Goal: Task Accomplishment & Management: Manage account settings

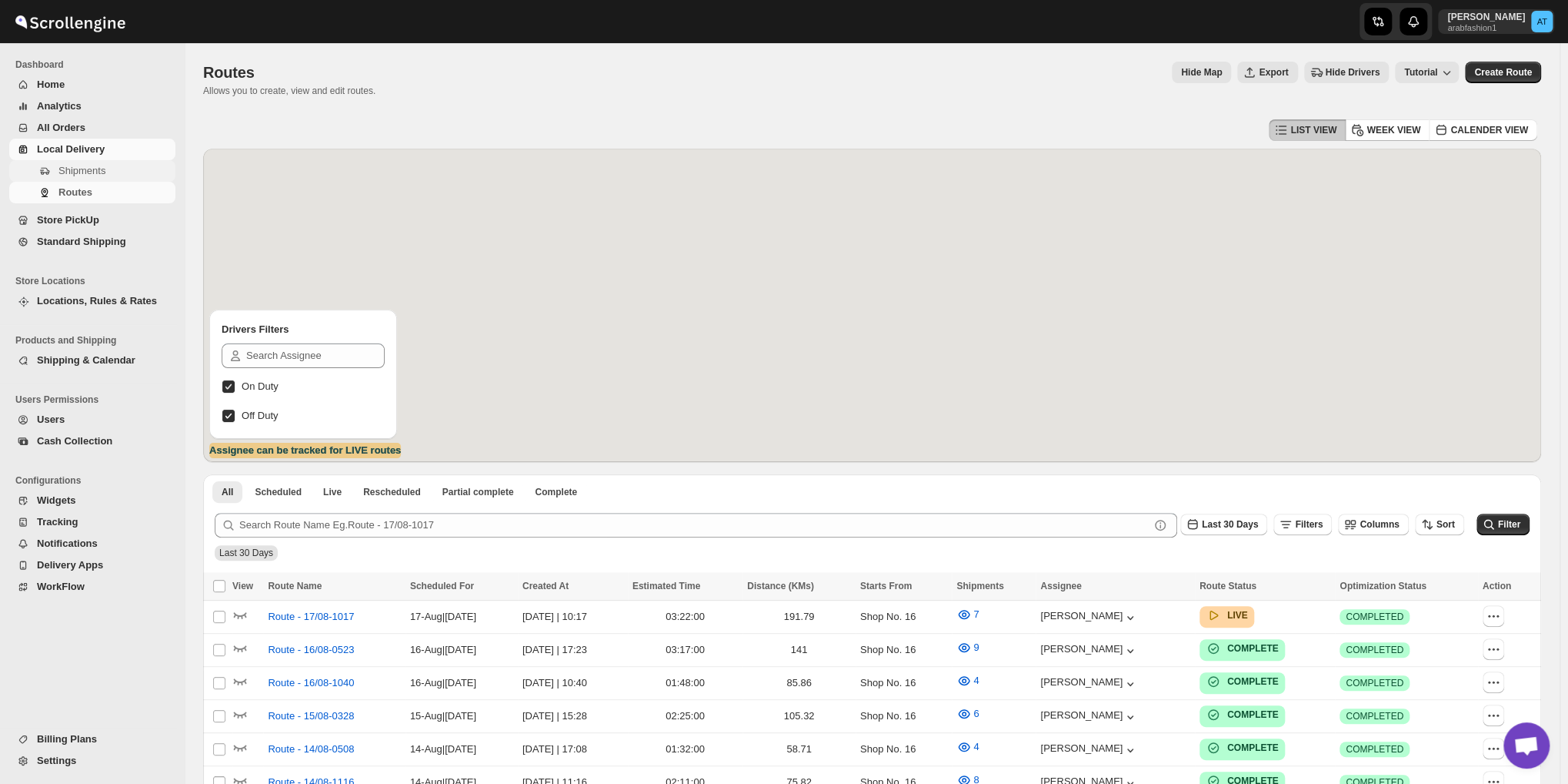
scroll to position [804, 0]
click at [78, 169] on span "Shipments" at bounding box center [81, 170] width 47 height 12
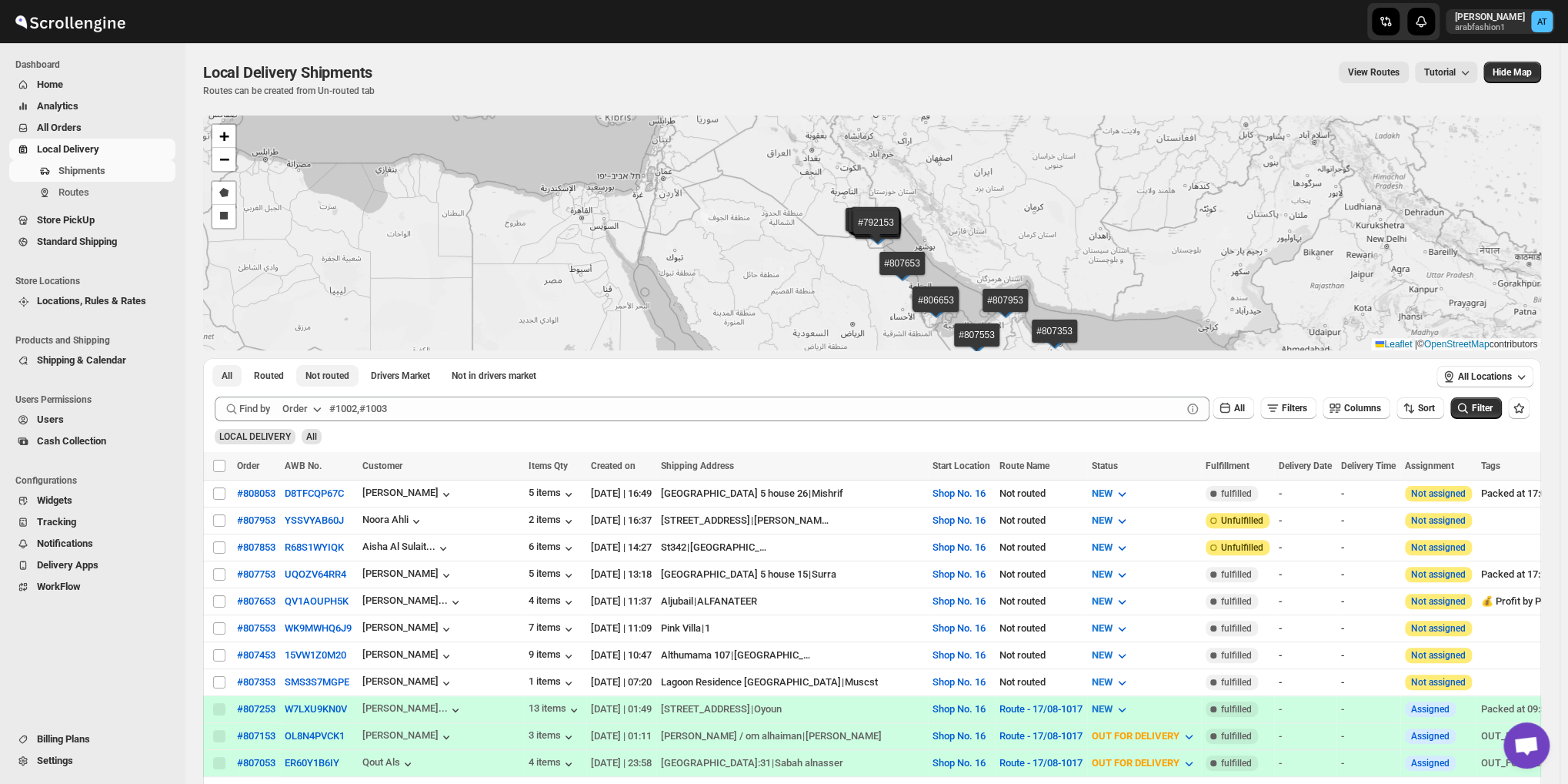
click at [320, 374] on span "Not routed" at bounding box center [327, 376] width 44 height 12
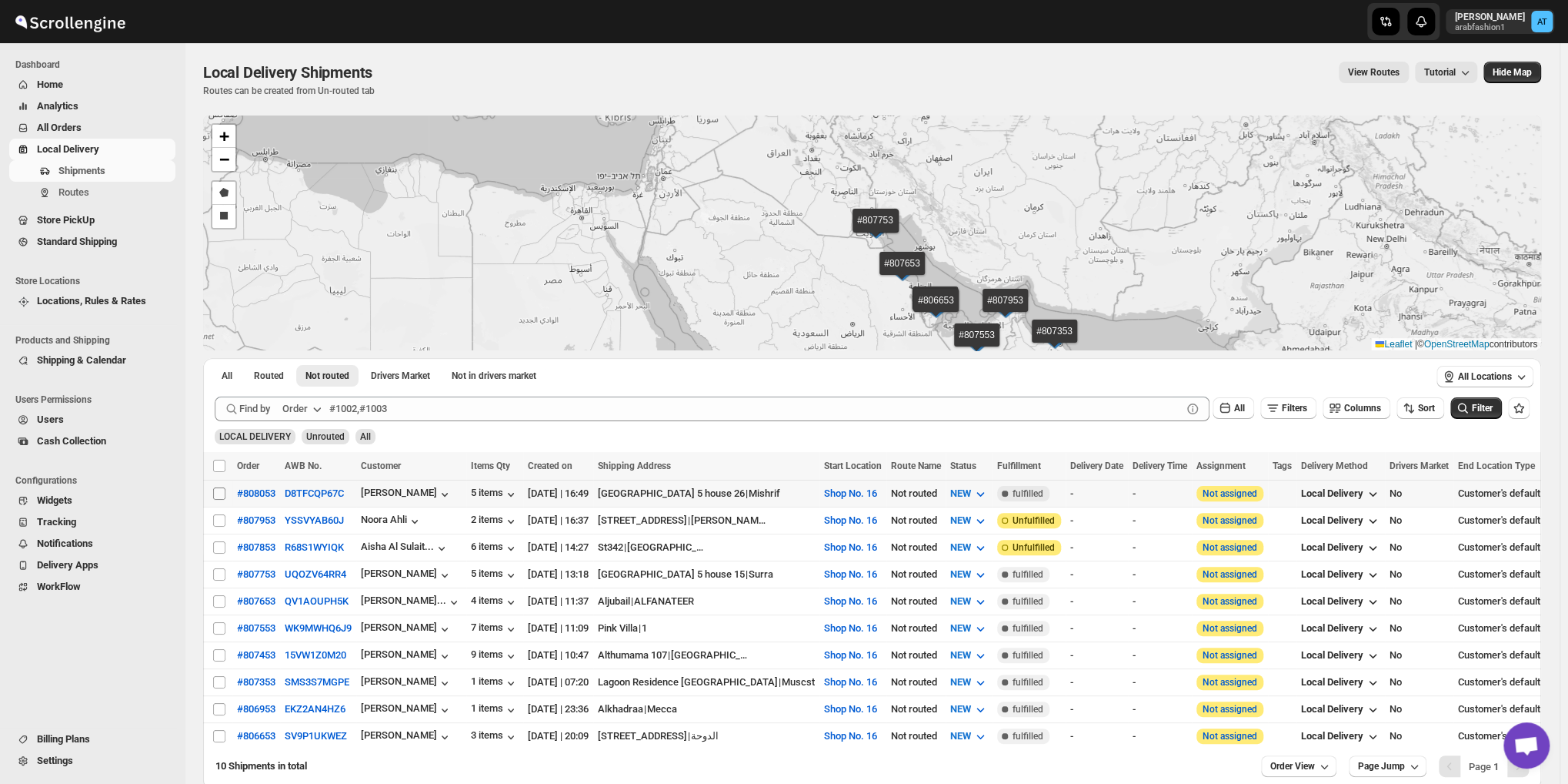
click at [218, 487] on input "Select shipment" at bounding box center [218, 493] width 12 height 12
checkbox input "true"
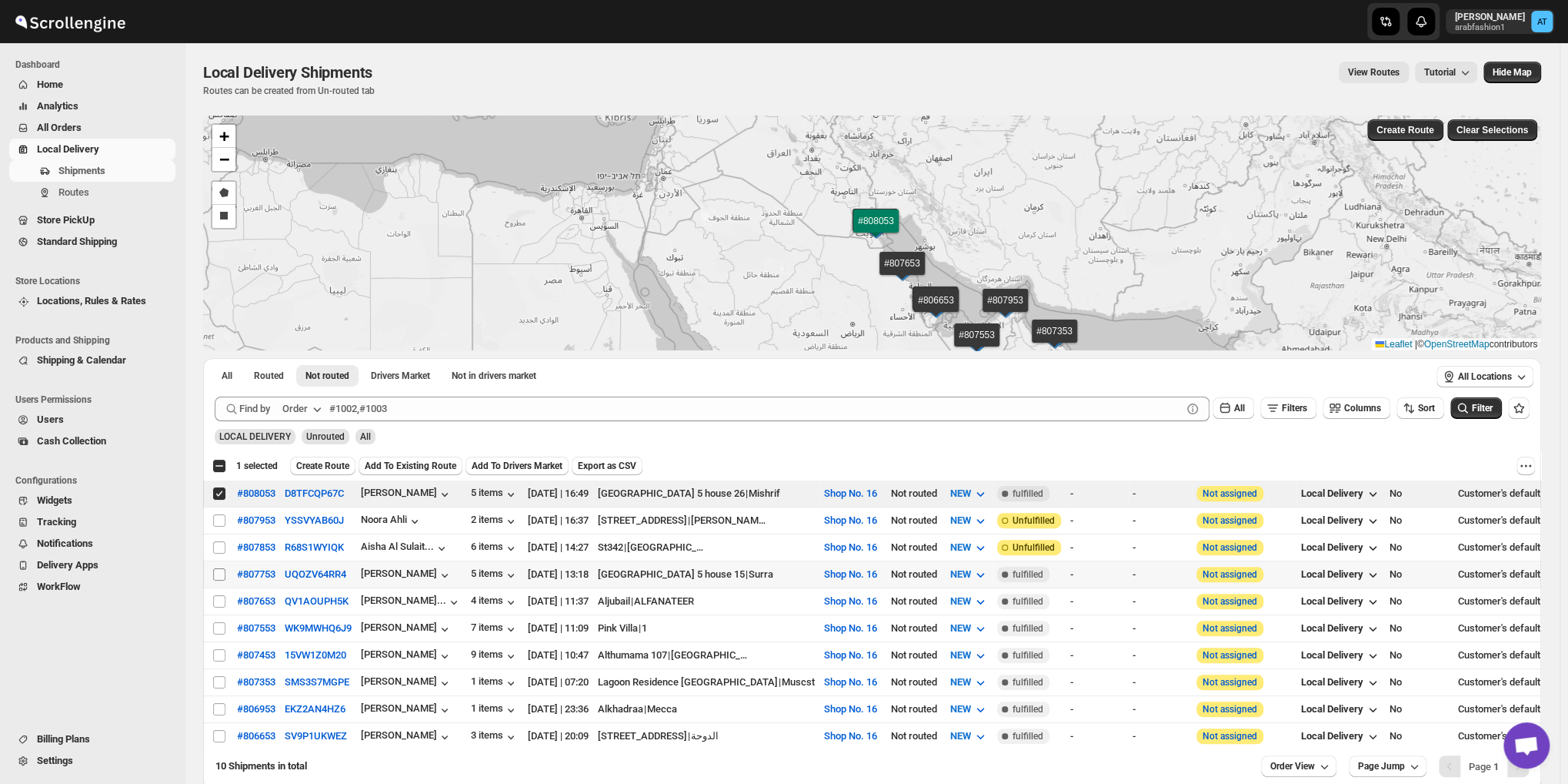
click at [216, 571] on input "Select shipment" at bounding box center [218, 574] width 12 height 12
checkbox input "true"
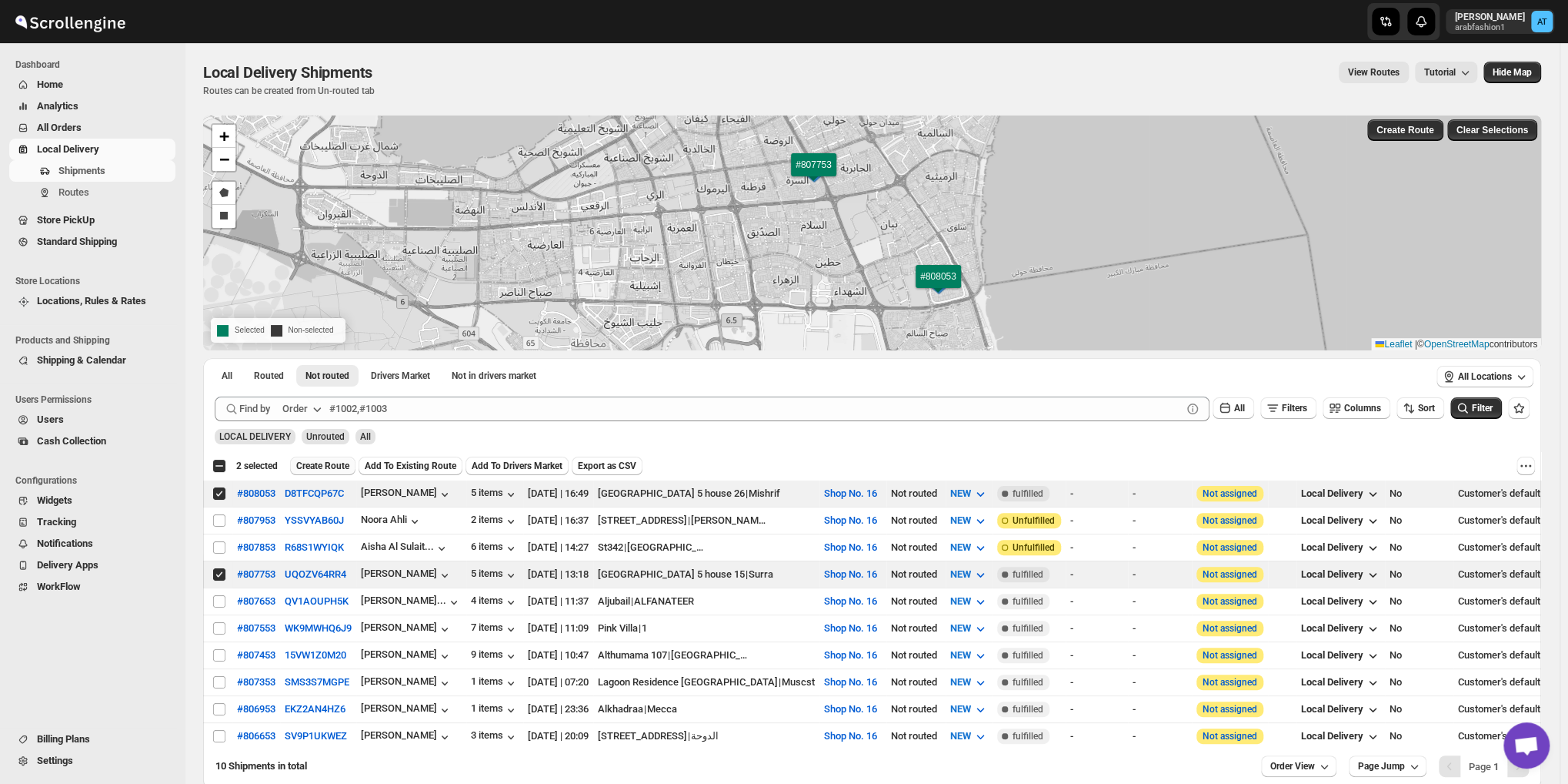
click at [333, 468] on span "Create Route" at bounding box center [323, 465] width 53 height 12
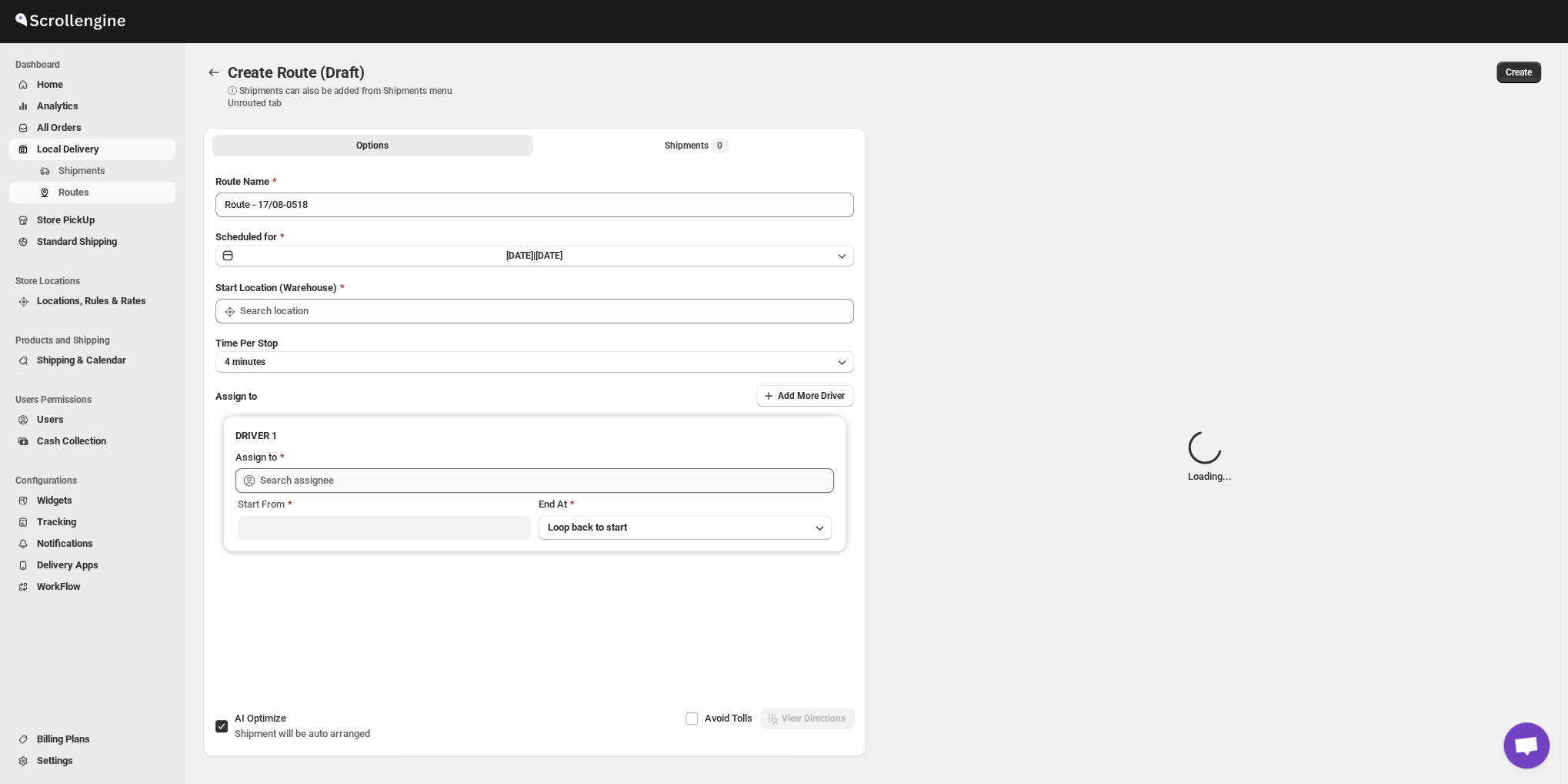
type input "Shop No. 16"
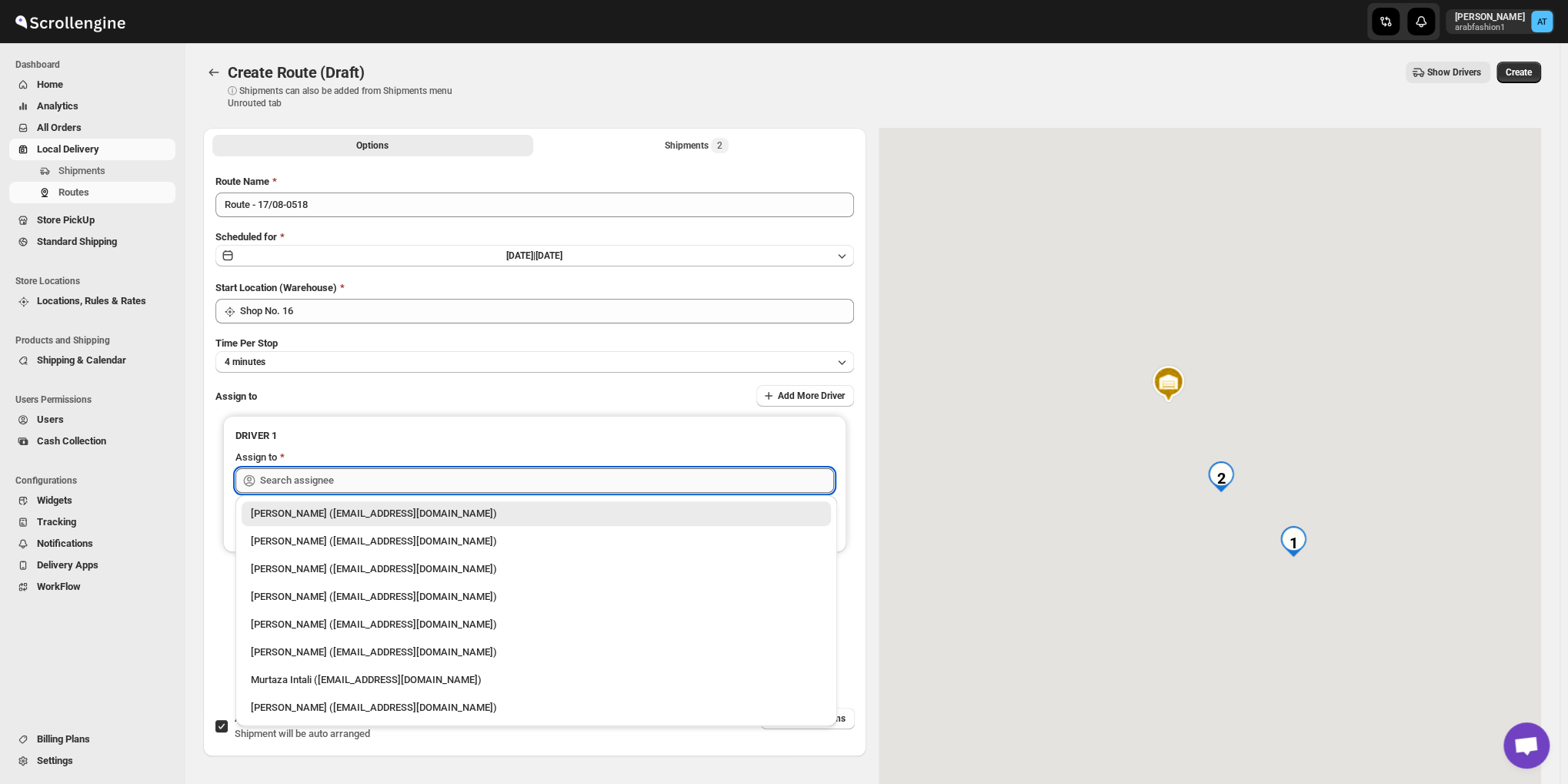
click at [345, 475] on input "text" at bounding box center [547, 481] width 574 height 25
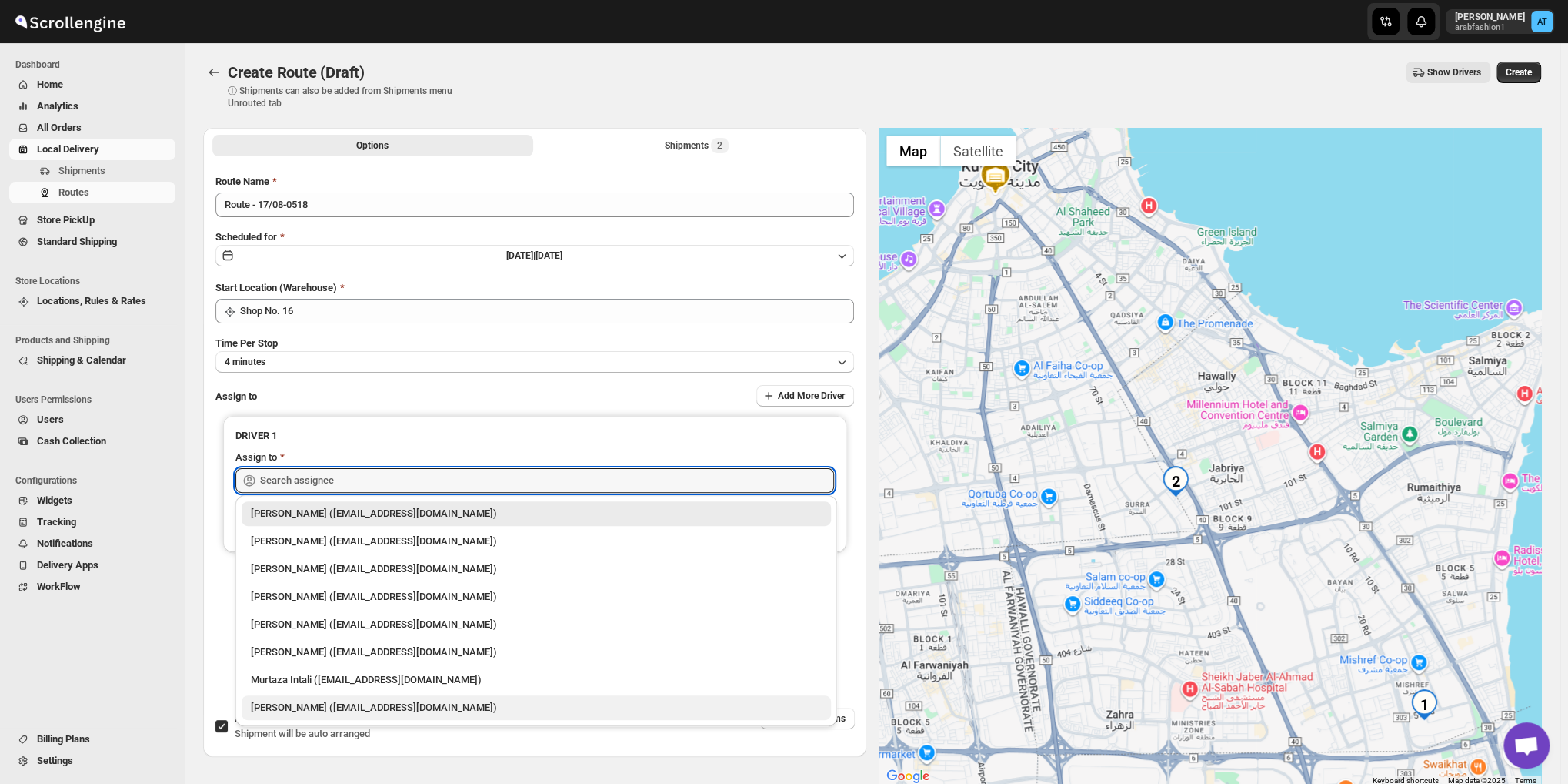
click at [351, 712] on div "[PERSON_NAME] ([EMAIL_ADDRESS][DOMAIN_NAME])" at bounding box center [536, 707] width 571 height 16
type input "[PERSON_NAME] ([EMAIL_ADDRESS][DOMAIN_NAME])"
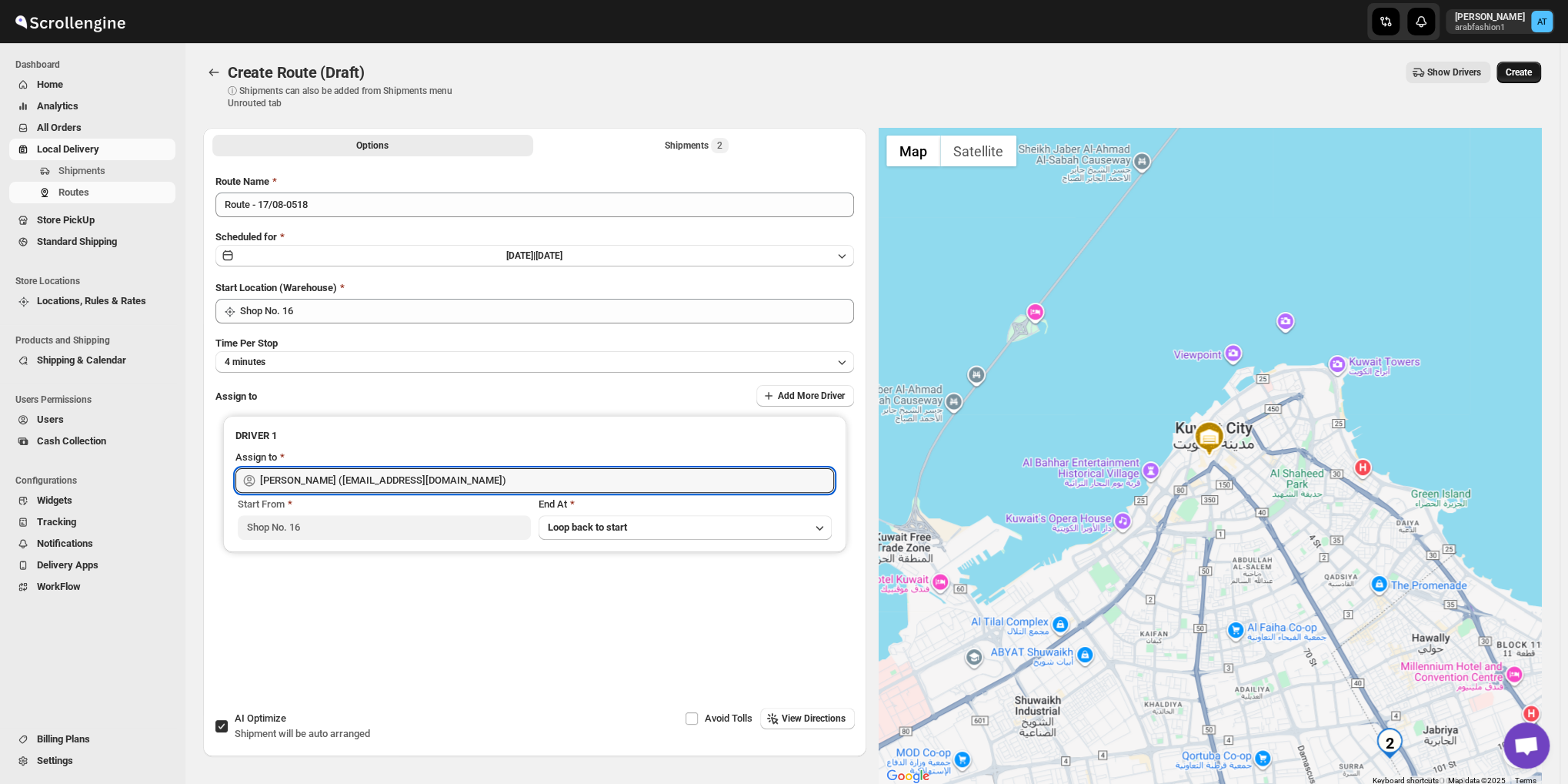
click at [1520, 77] on span "Create" at bounding box center [1519, 72] width 26 height 12
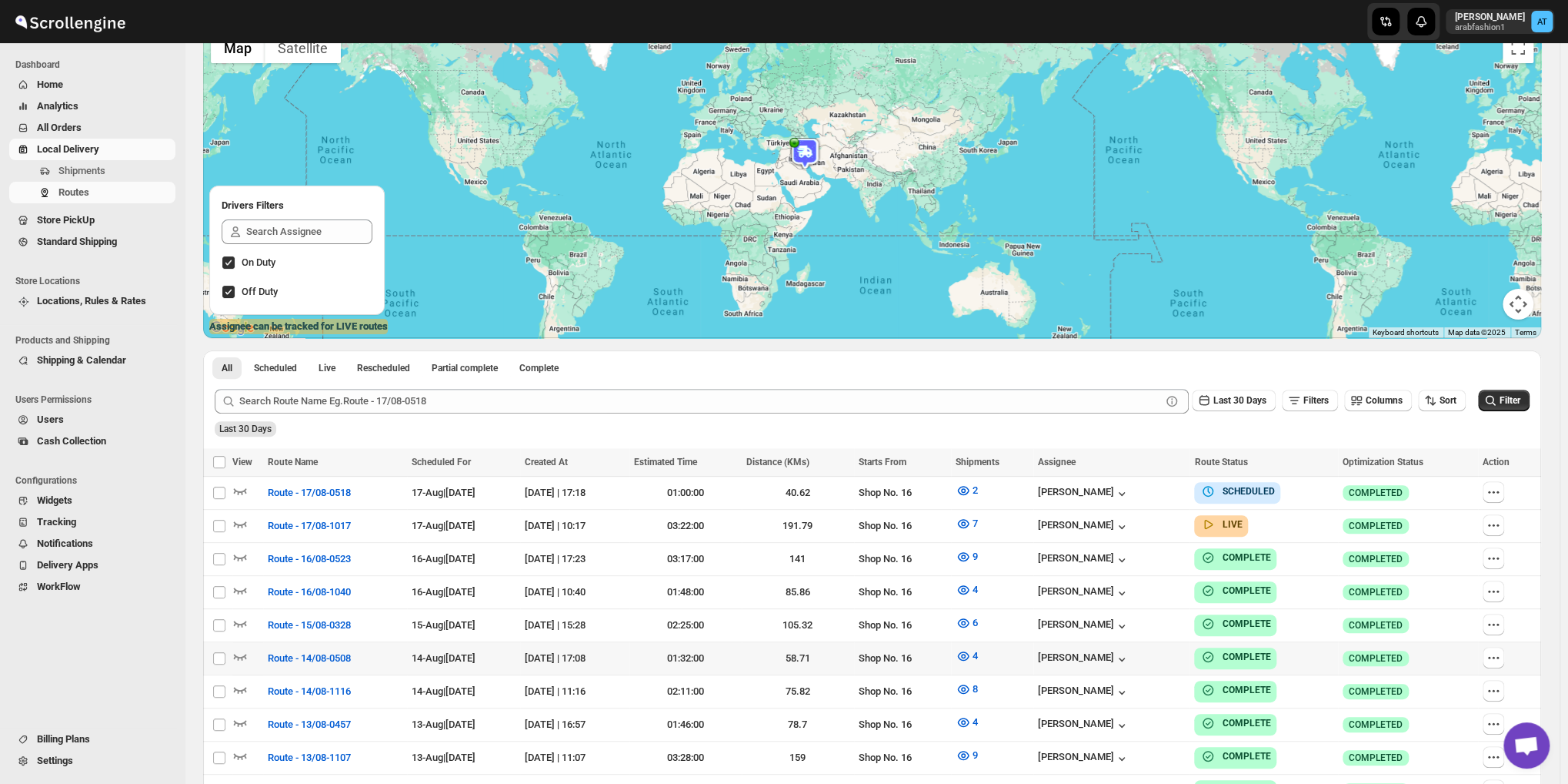
scroll to position [127, 0]
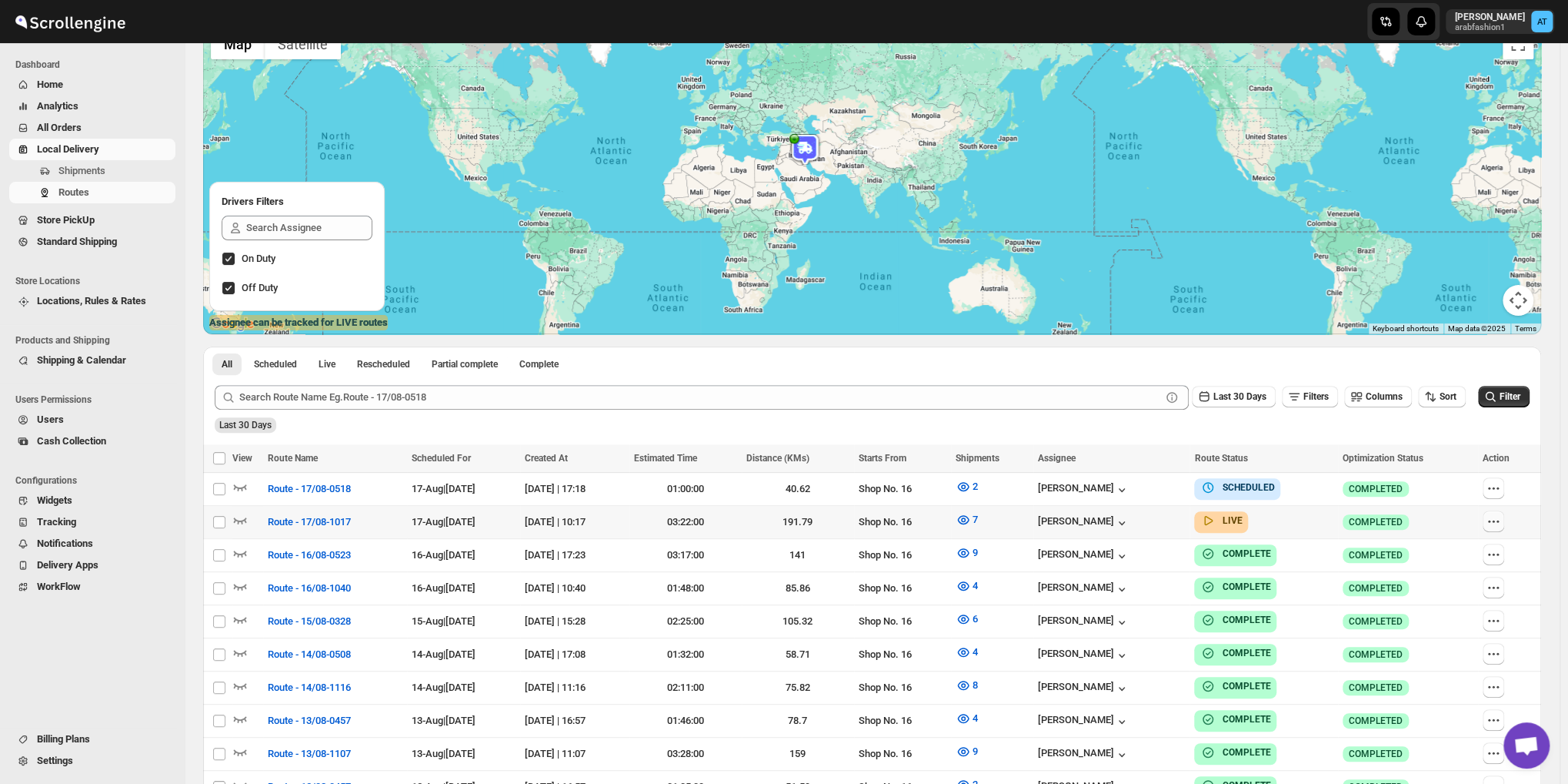
click at [1501, 523] on icon "button" at bounding box center [1493, 521] width 16 height 16
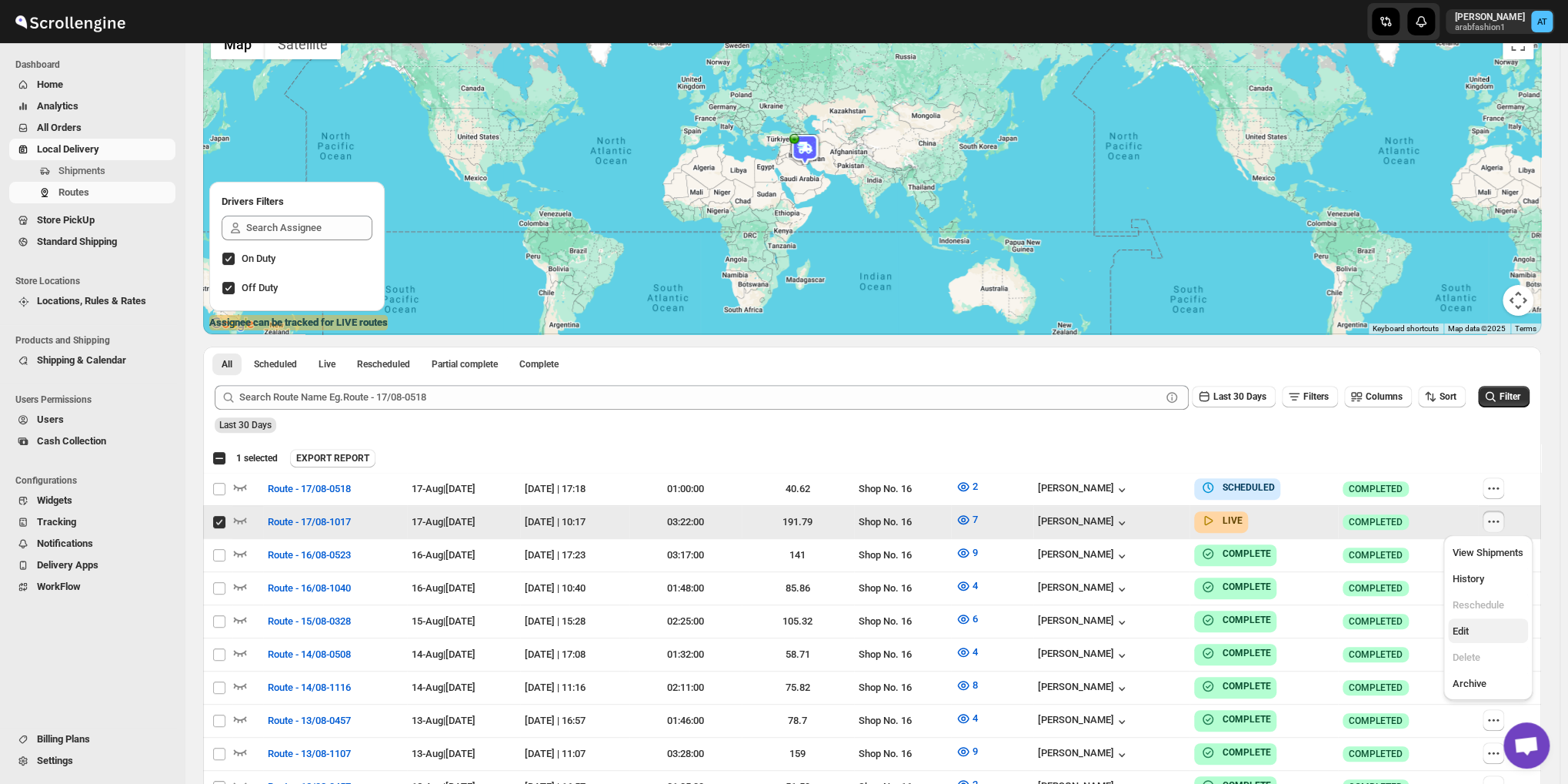
click at [1463, 622] on button "Edit" at bounding box center [1488, 630] width 80 height 25
checkbox input "false"
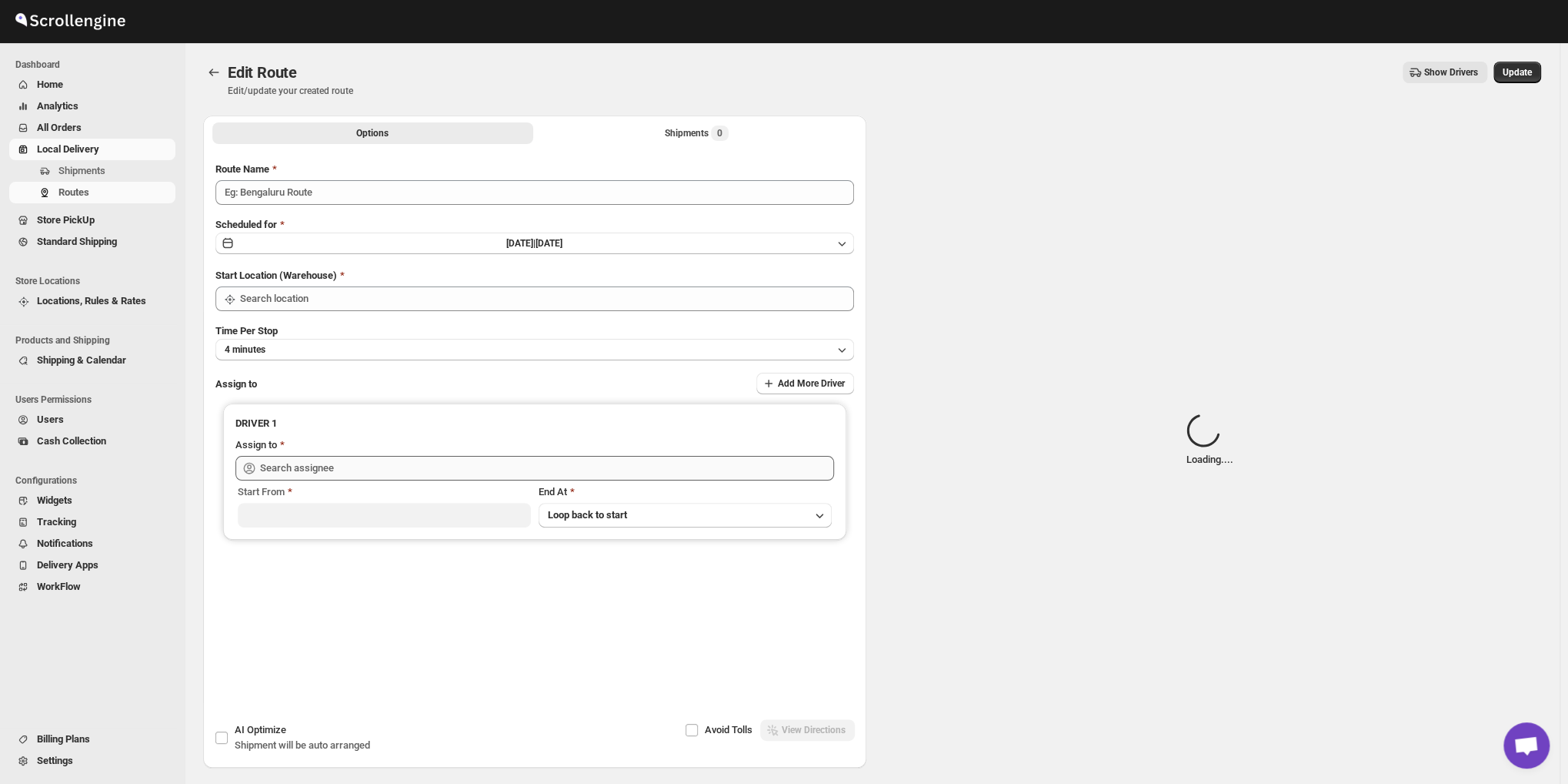
type input "Route - 17/08-1017"
type input "Shop No. 16"
type input "[PERSON_NAME] ([EMAIL_ADDRESS][DOMAIN_NAME])"
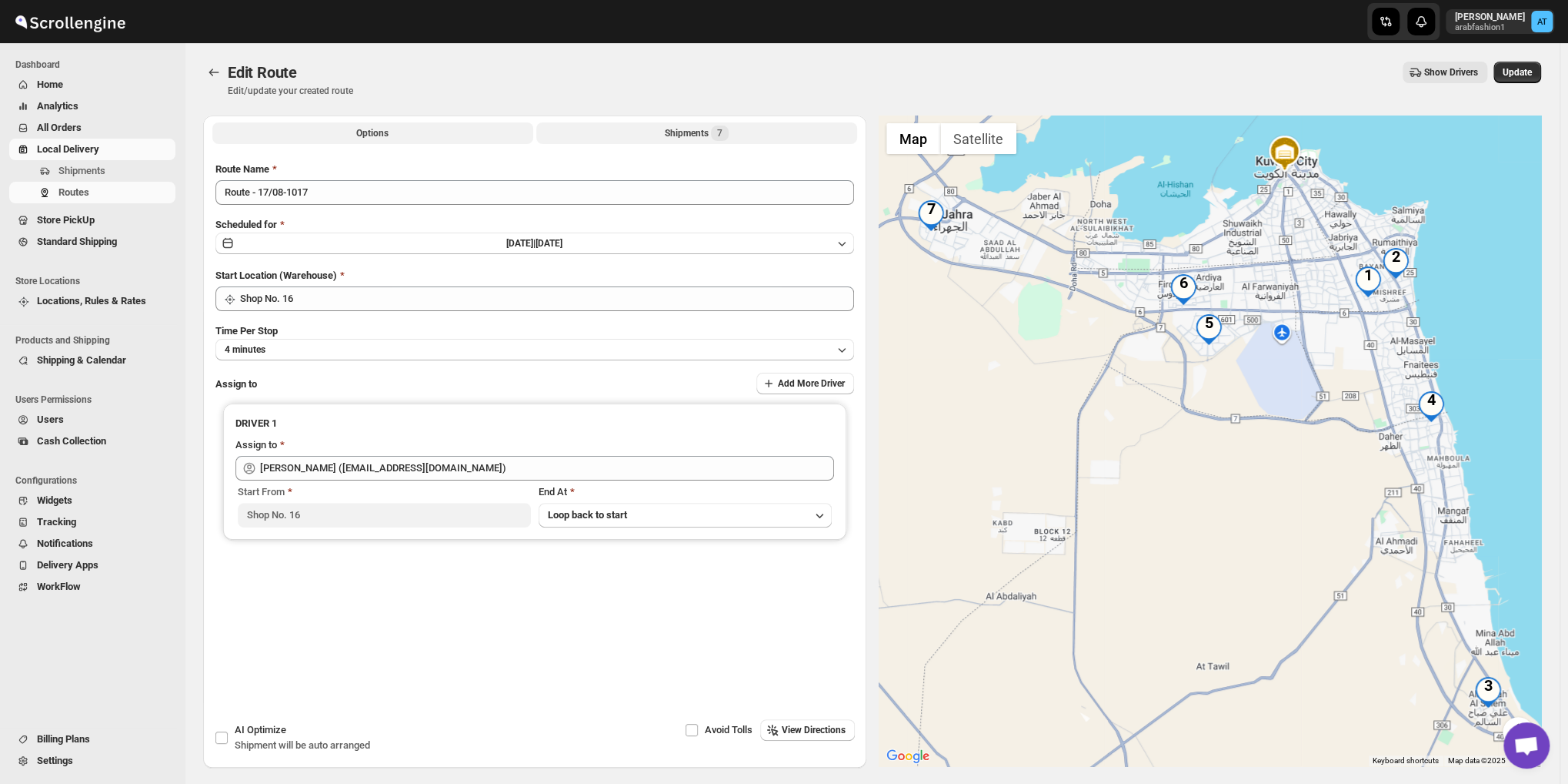
click at [667, 137] on div "Shipments 7" at bounding box center [697, 133] width 64 height 16
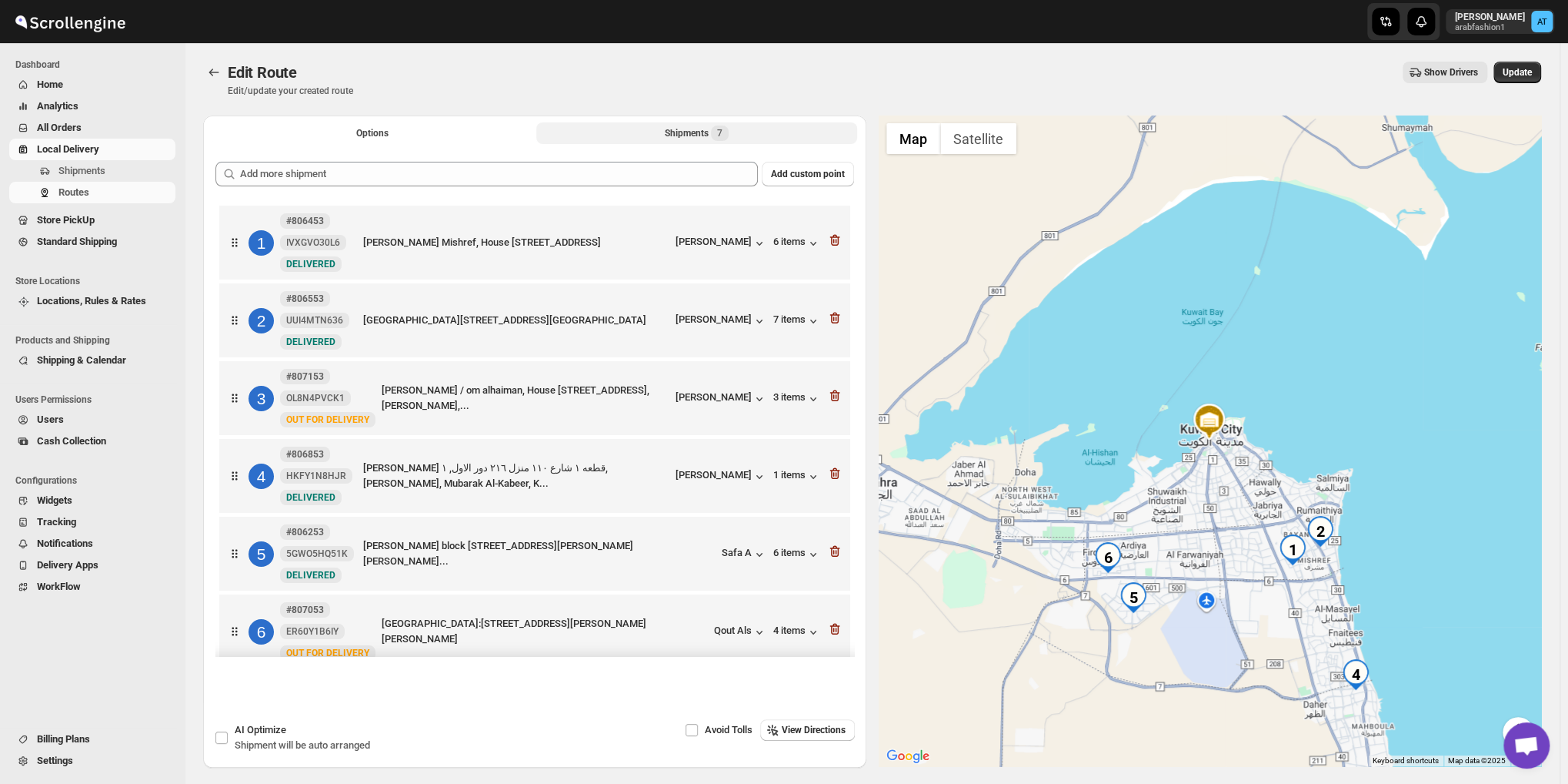
click at [835, 407] on div at bounding box center [835, 398] width 16 height 20
click at [827, 400] on icon "button" at bounding box center [835, 395] width 16 height 16
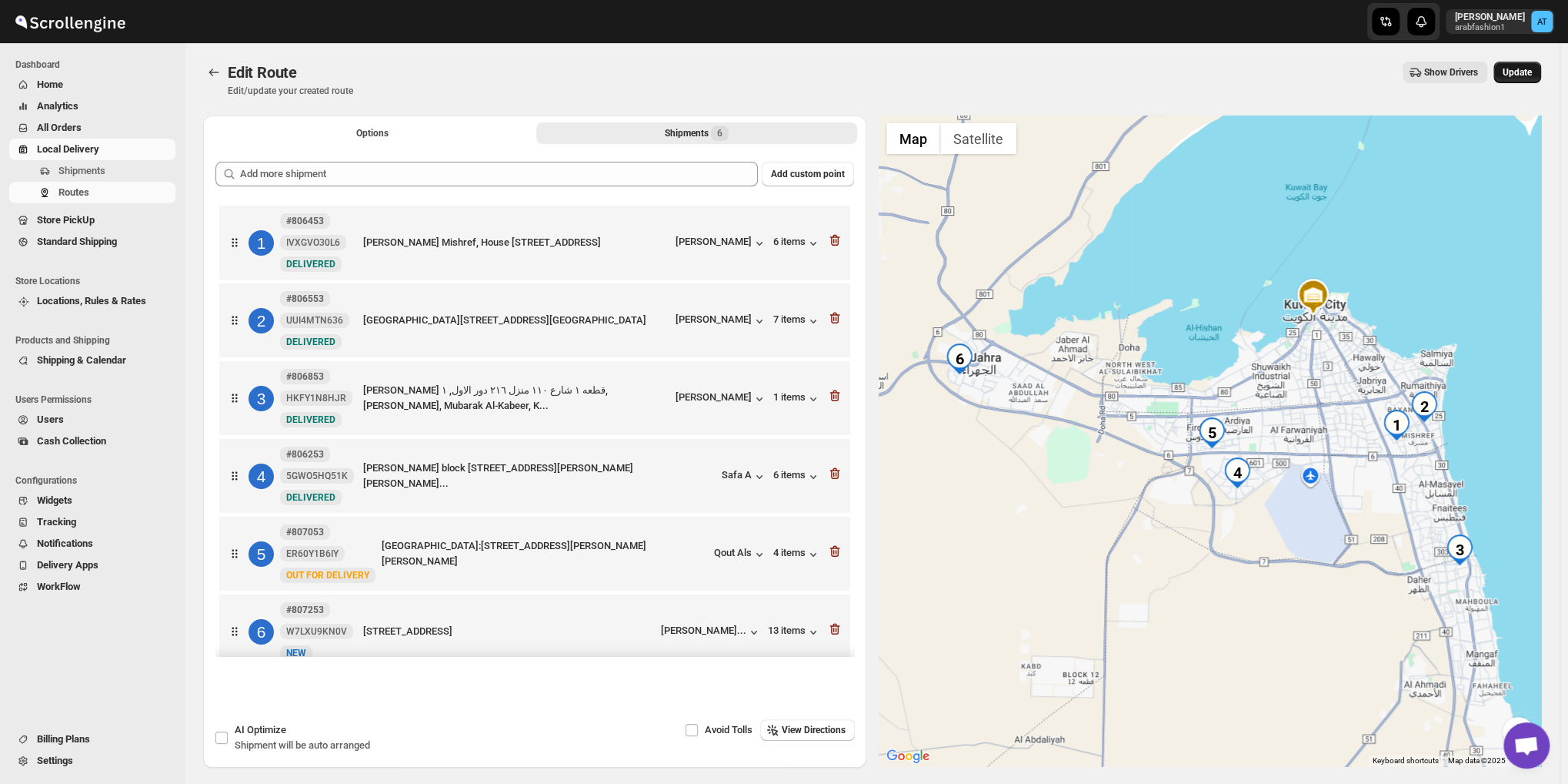
click at [1510, 78] on span "Update" at bounding box center [1517, 72] width 30 height 12
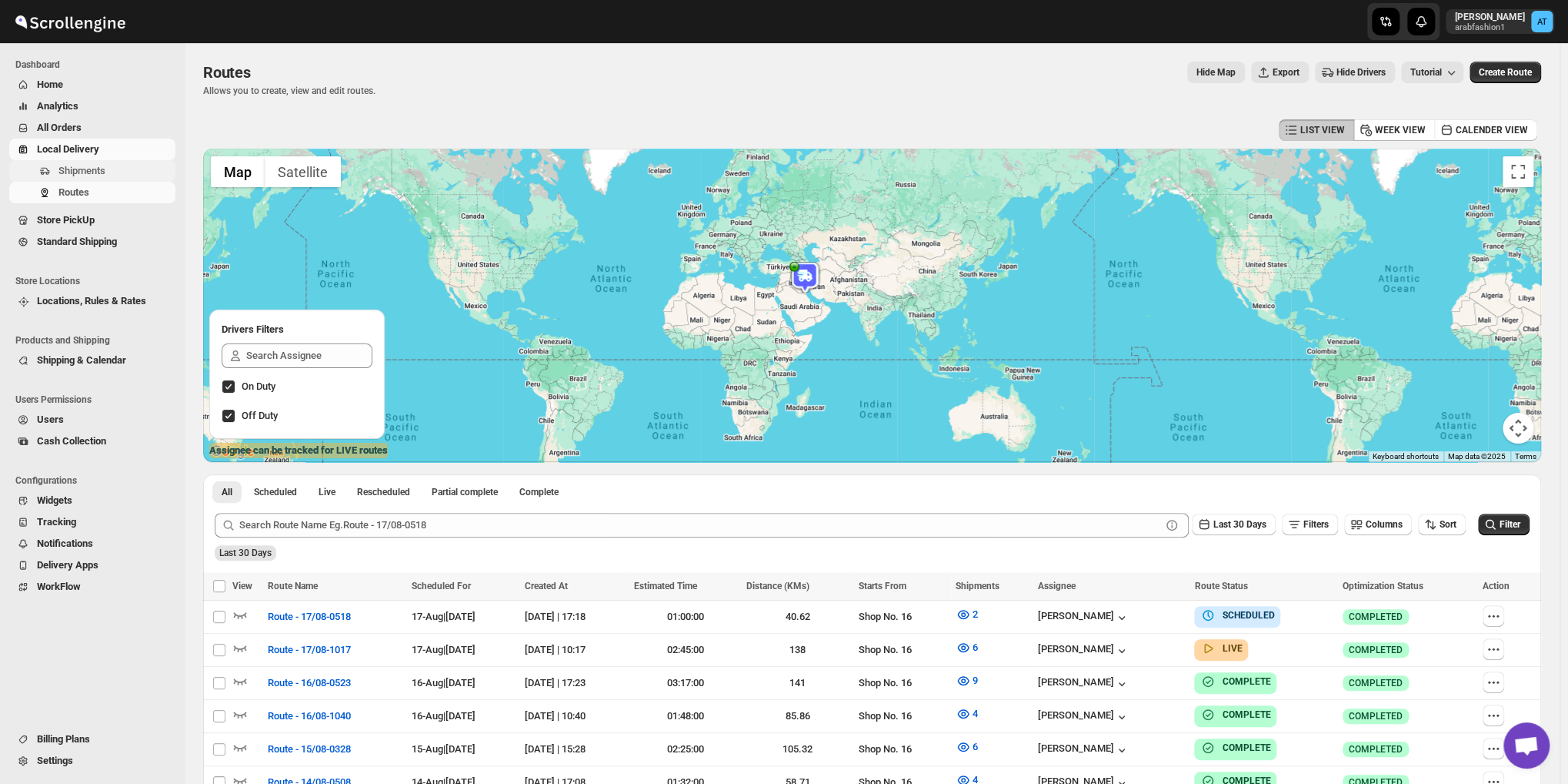
click at [94, 169] on span "Shipments" at bounding box center [81, 170] width 47 height 12
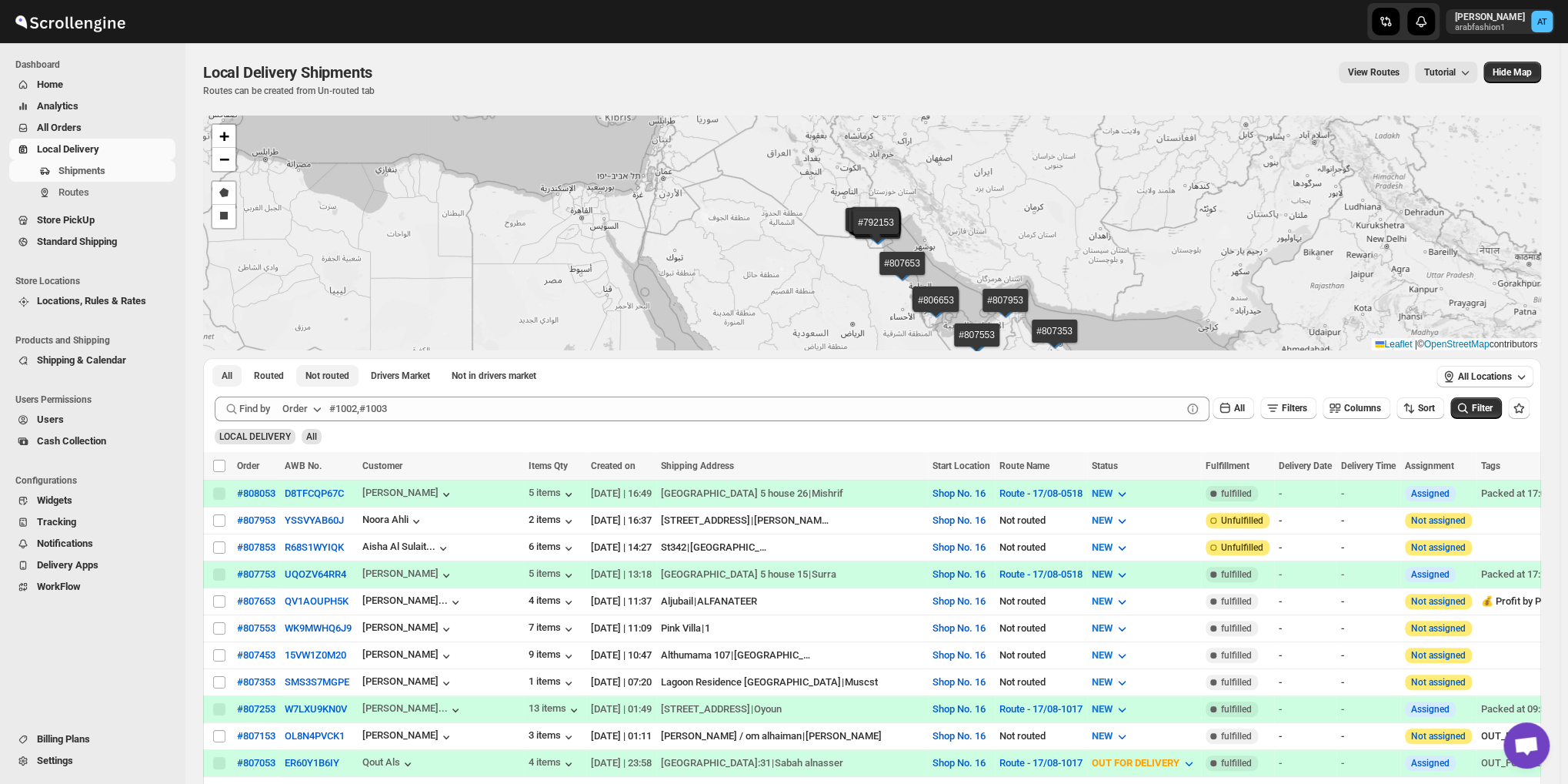
click at [338, 374] on span "Not routed" at bounding box center [327, 376] width 44 height 12
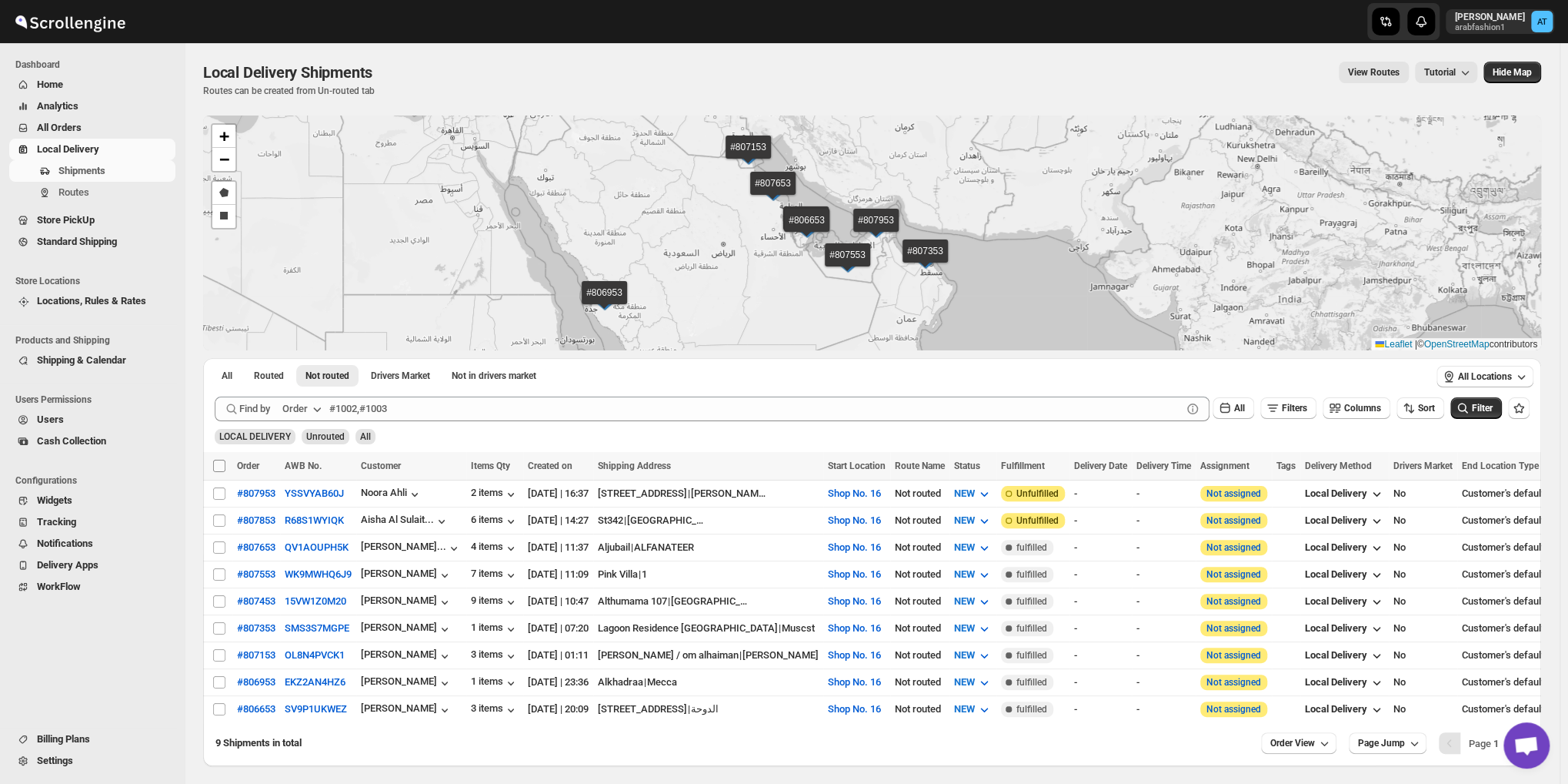
click at [222, 467] on input "Select all shipments" at bounding box center [218, 465] width 12 height 12
checkbox input "true"
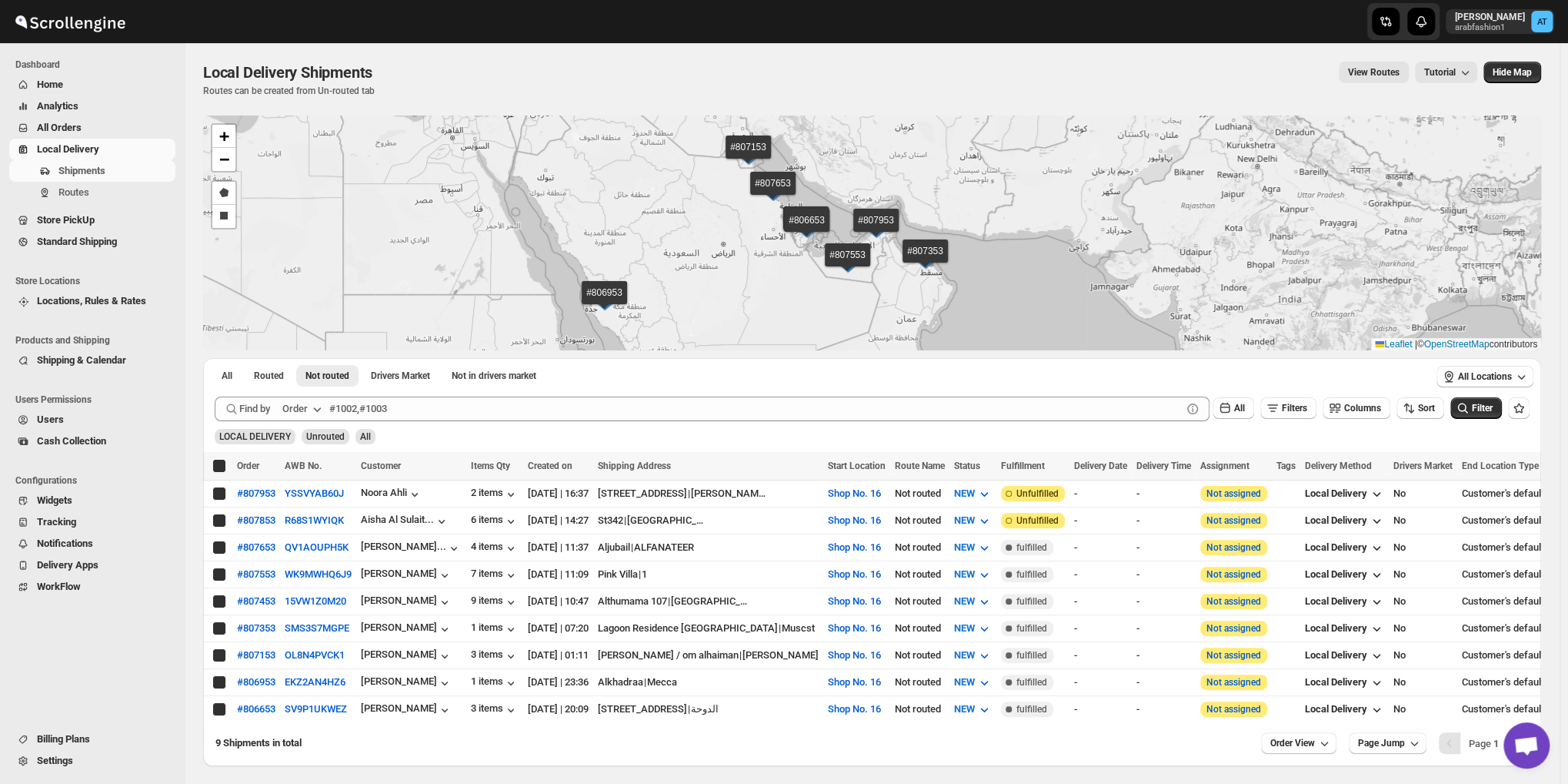
checkbox input "true"
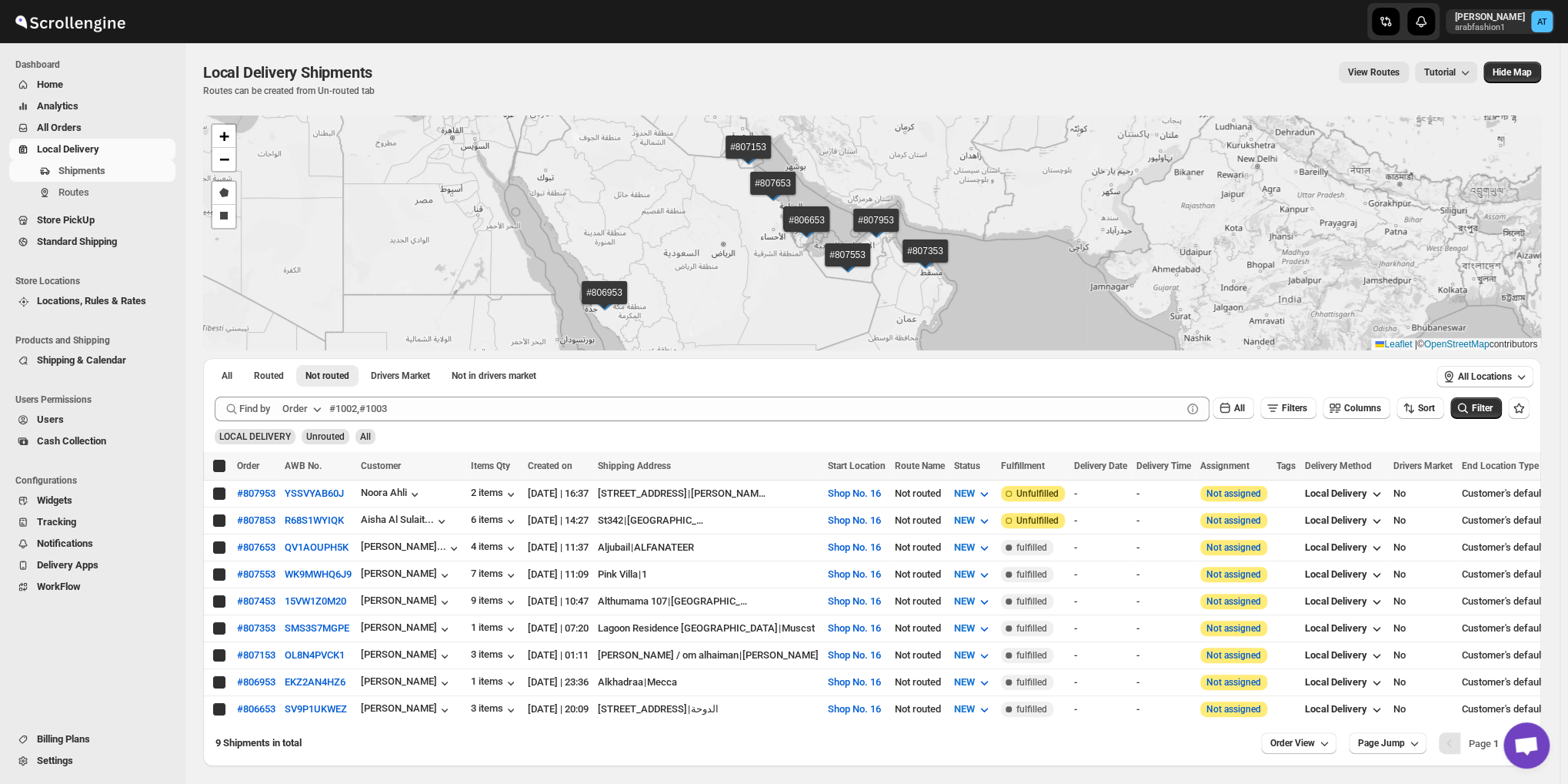
checkbox input "true"
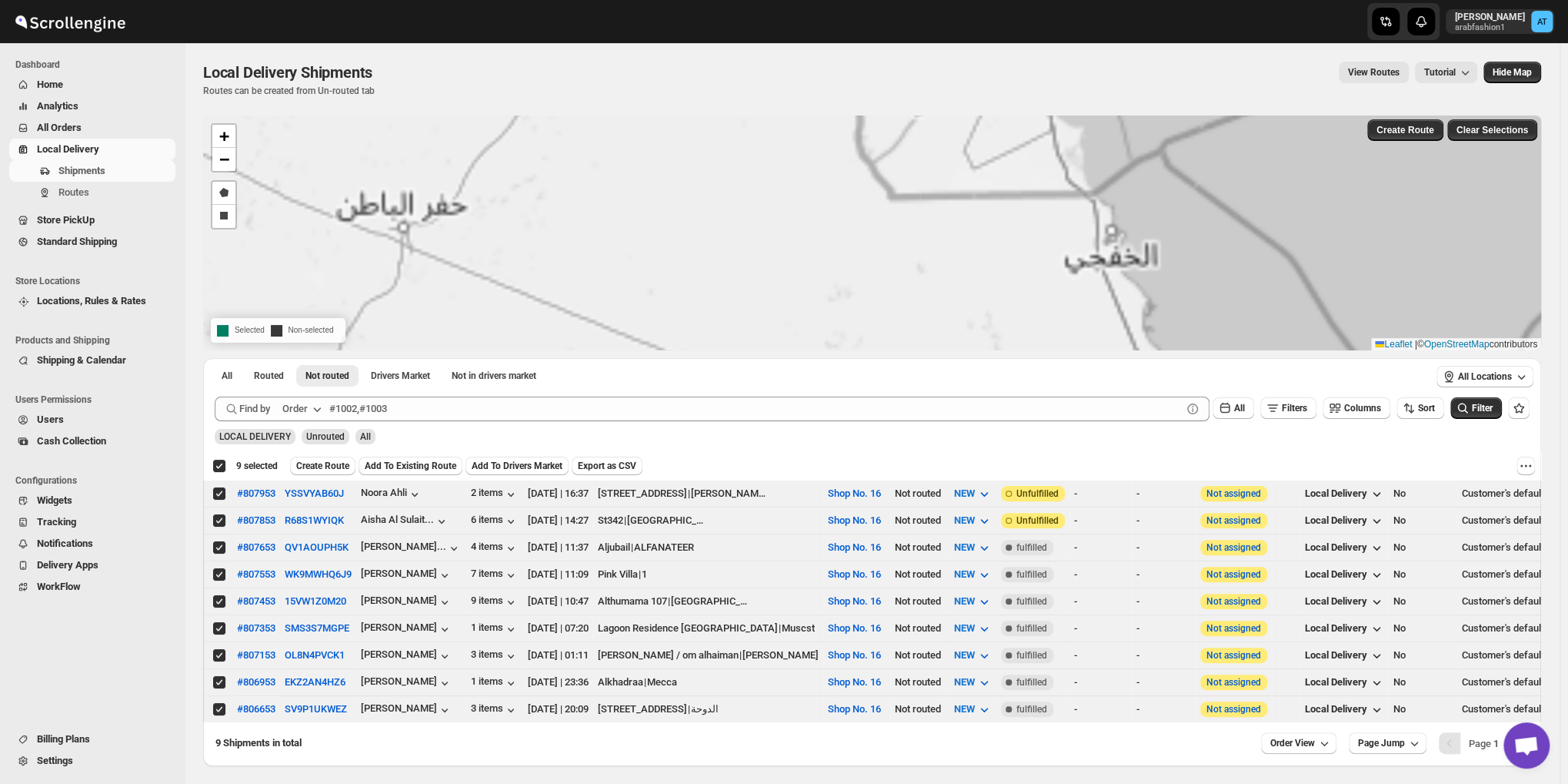
drag, startPoint x: 849, startPoint y: 168, endPoint x: 858, endPoint y: 193, distance: 26.6
click at [858, 193] on div "#807953 #807853 #807653 #807553 #807453 #807353 #807153 #806953 #806653 + − Dra…" at bounding box center [871, 233] width 1338 height 235
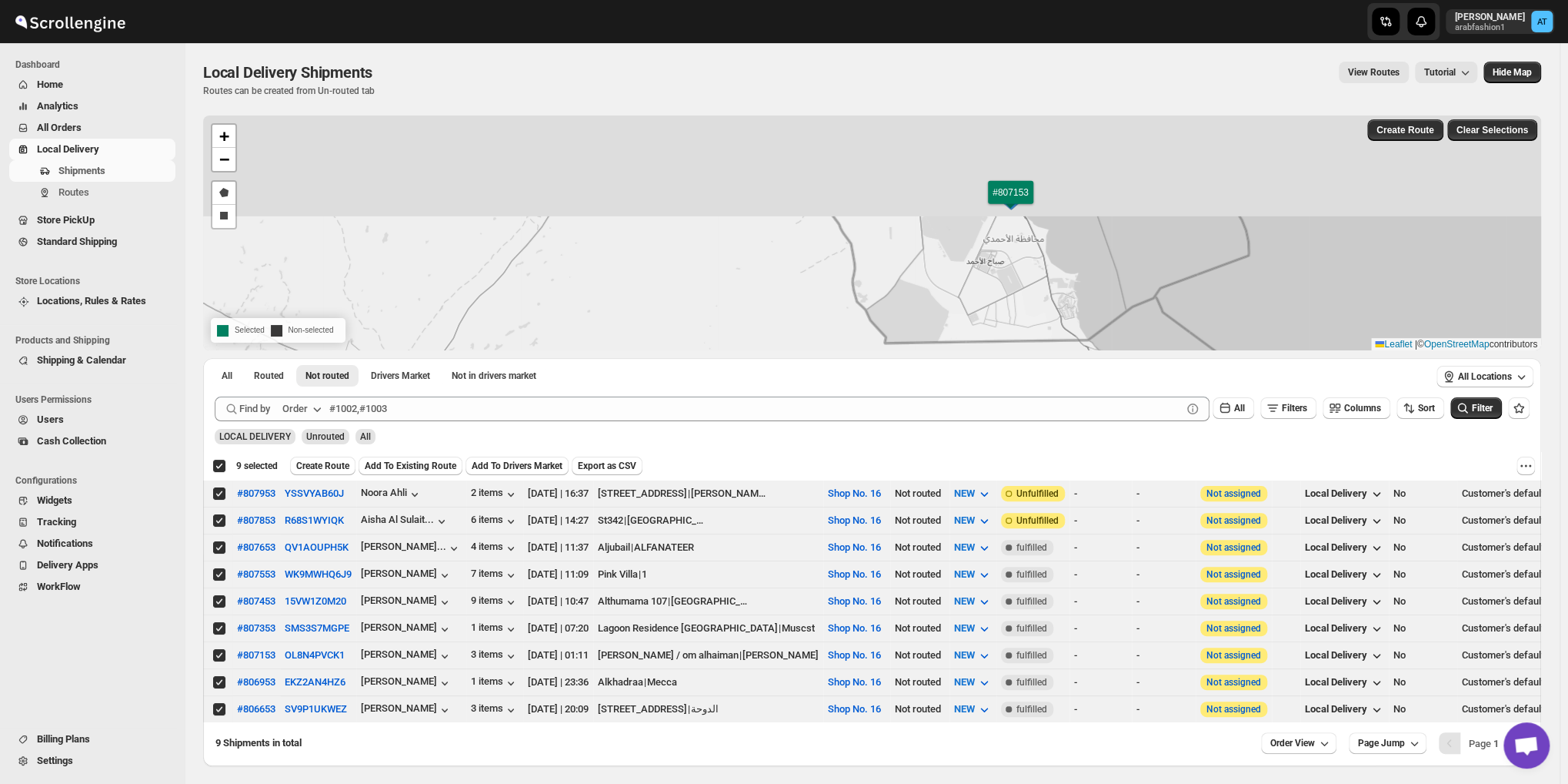
drag, startPoint x: 988, startPoint y: 201, endPoint x: 982, endPoint y: 347, distance: 146.1
click at [982, 347] on div "#807953 #807853 #807653 #807553 #807453 #807353 #807153 #806953 #806653 + − Dra…" at bounding box center [871, 233] width 1338 height 235
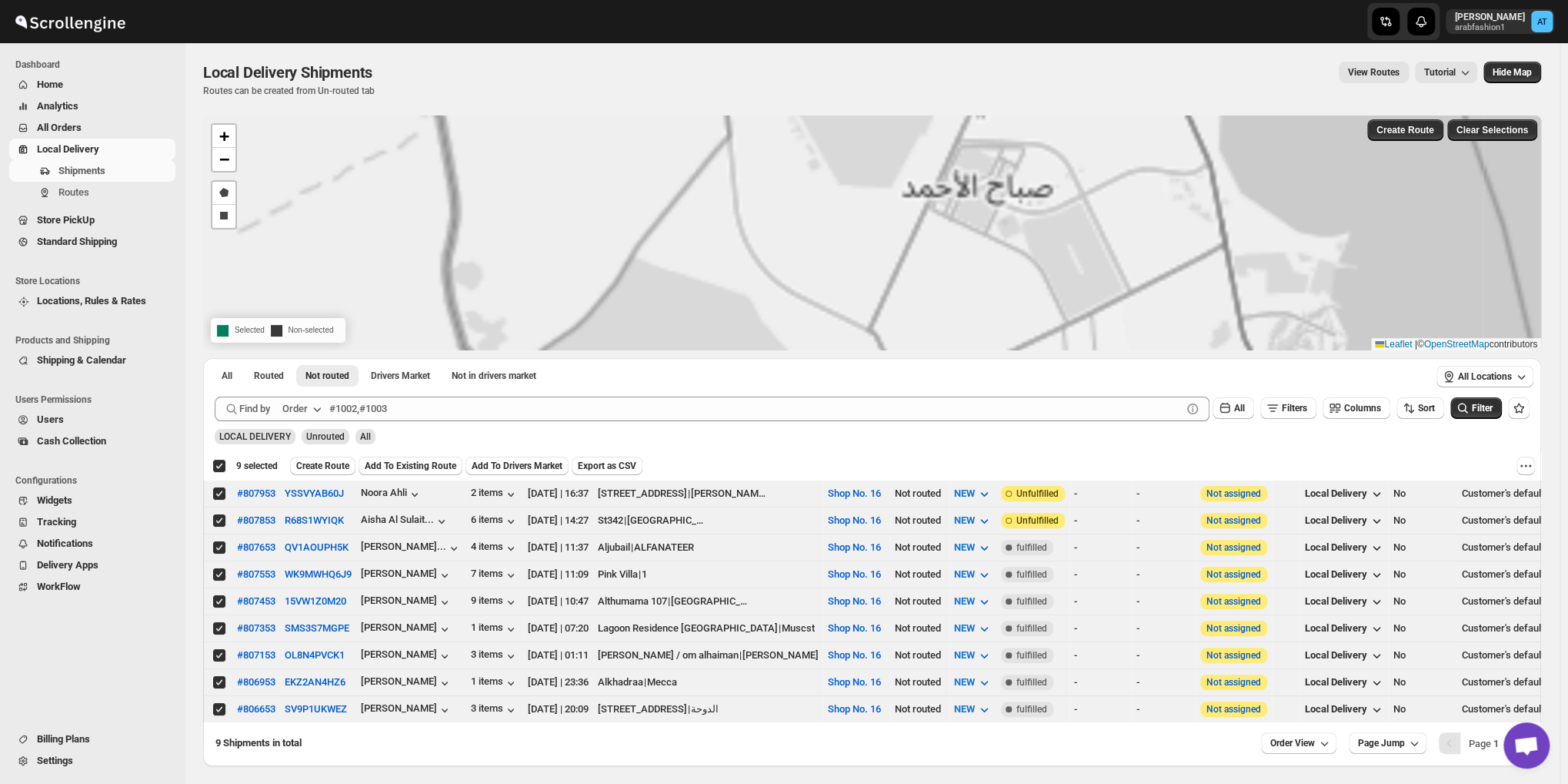
click at [988, 286] on div "#807953 #807853 #807653 #807553 #807453 #807353 #807153 #806953 #806653 + − Dra…" at bounding box center [871, 233] width 1338 height 235
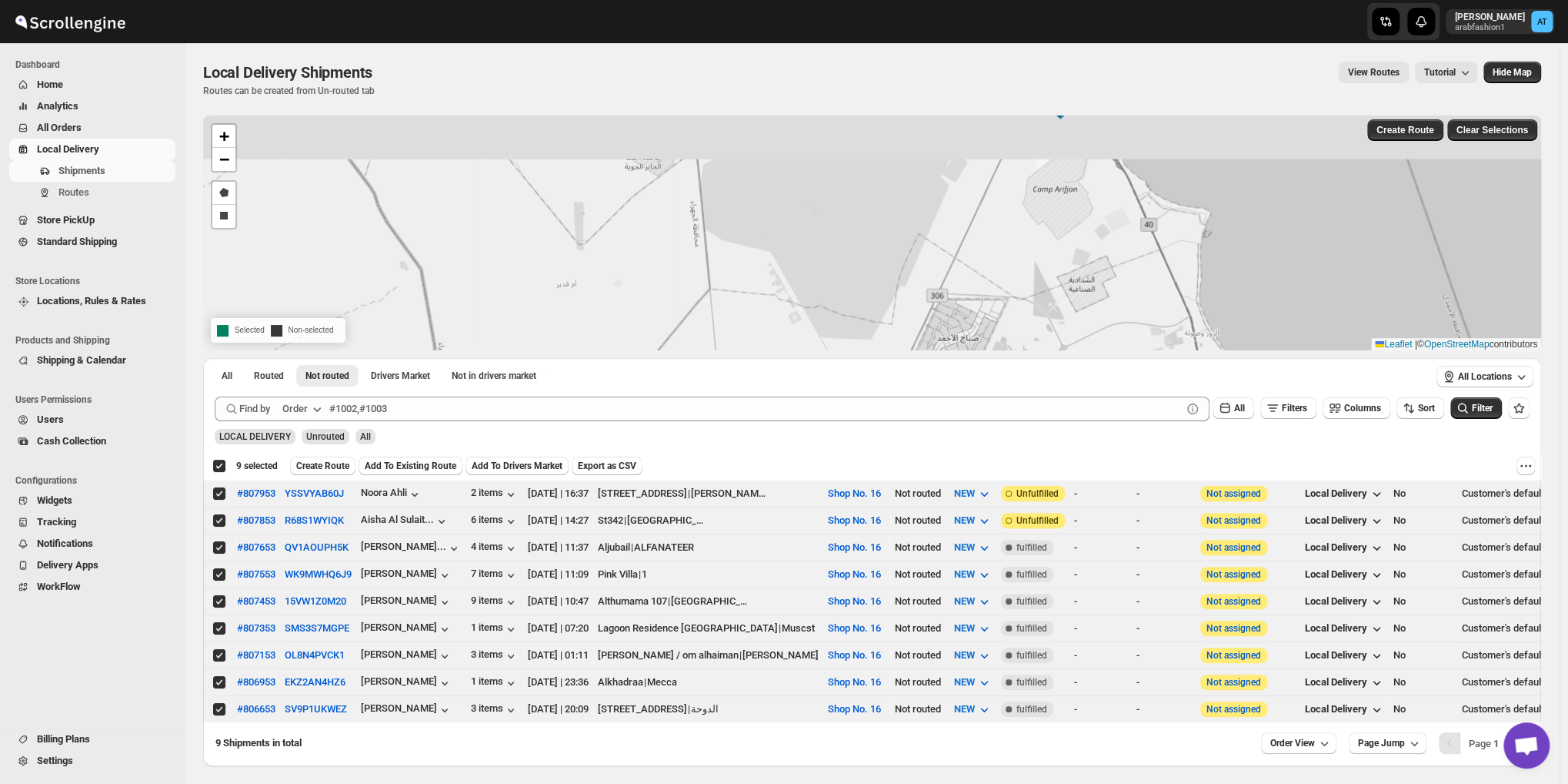
drag, startPoint x: 1015, startPoint y: 261, endPoint x: 995, endPoint y: 420, distance: 160.3
click at [995, 420] on div "#807953 #807853 #807653 #807553 #807453 #807353 #807153 #806953 #806653 + − Dra…" at bounding box center [871, 440] width 1338 height 650
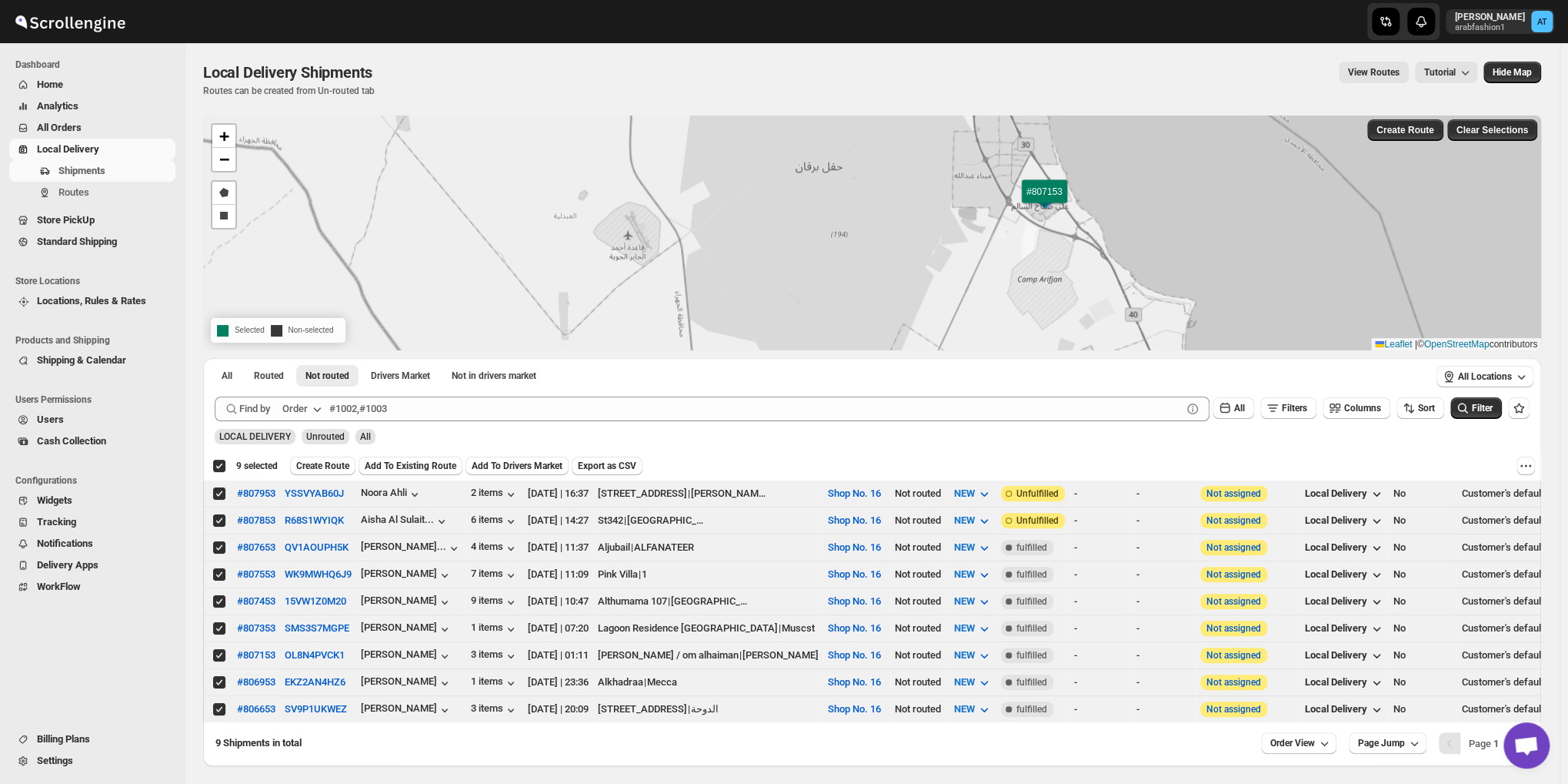
drag, startPoint x: 991, startPoint y: 269, endPoint x: 977, endPoint y: 339, distance: 71.4
click at [977, 339] on div "#807953 #807853 #807653 #807553 #807453 #807353 #807153 #806953 #806653 + − Dra…" at bounding box center [871, 233] width 1338 height 235
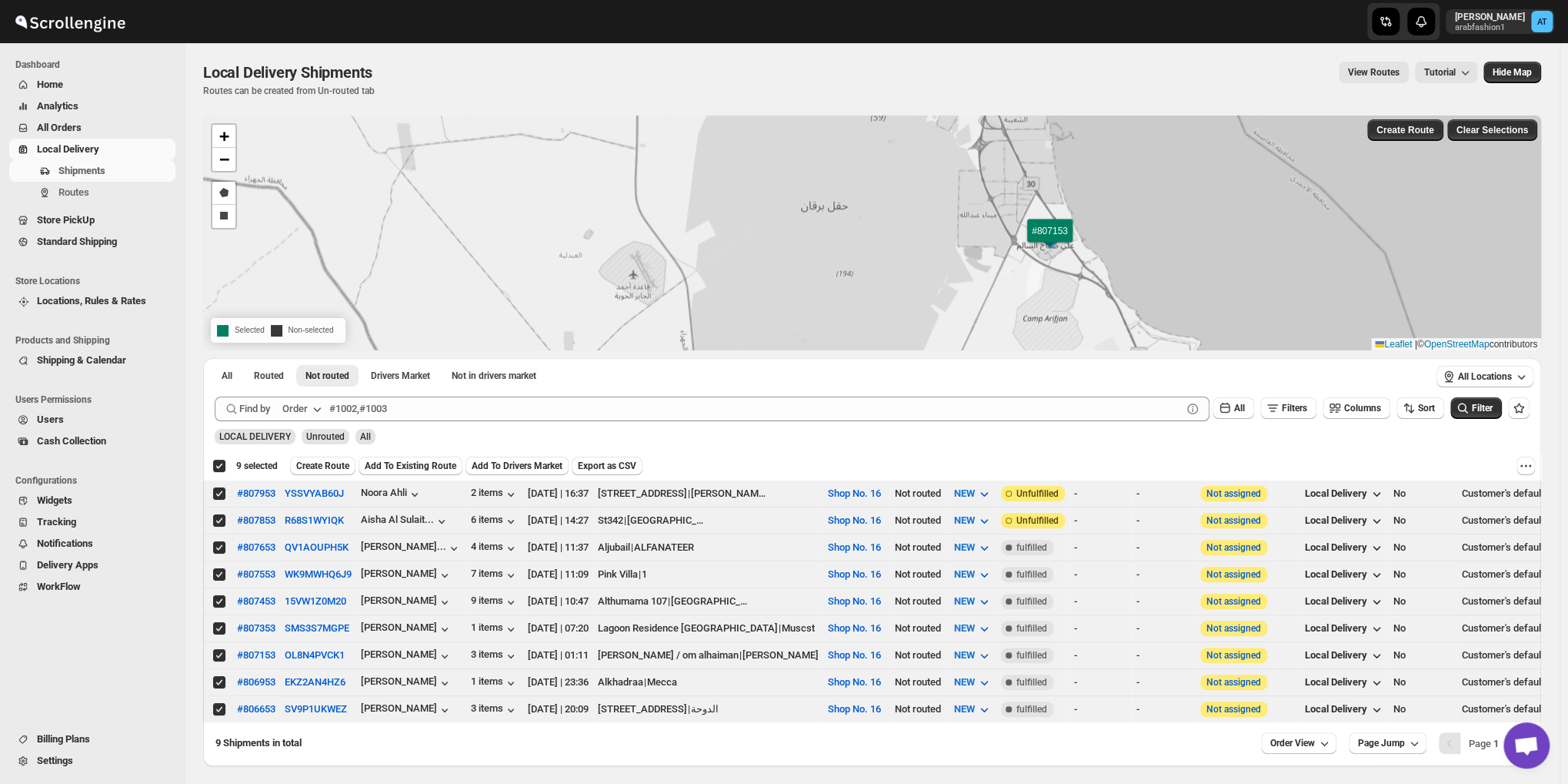
drag, startPoint x: 991, startPoint y: 254, endPoint x: 997, endPoint y: 293, distance: 39.5
click at [997, 293] on div "#807953 #807853 #807653 #807553 #807453 #807353 #807153 #806953 #806653 + − Dra…" at bounding box center [871, 233] width 1338 height 235
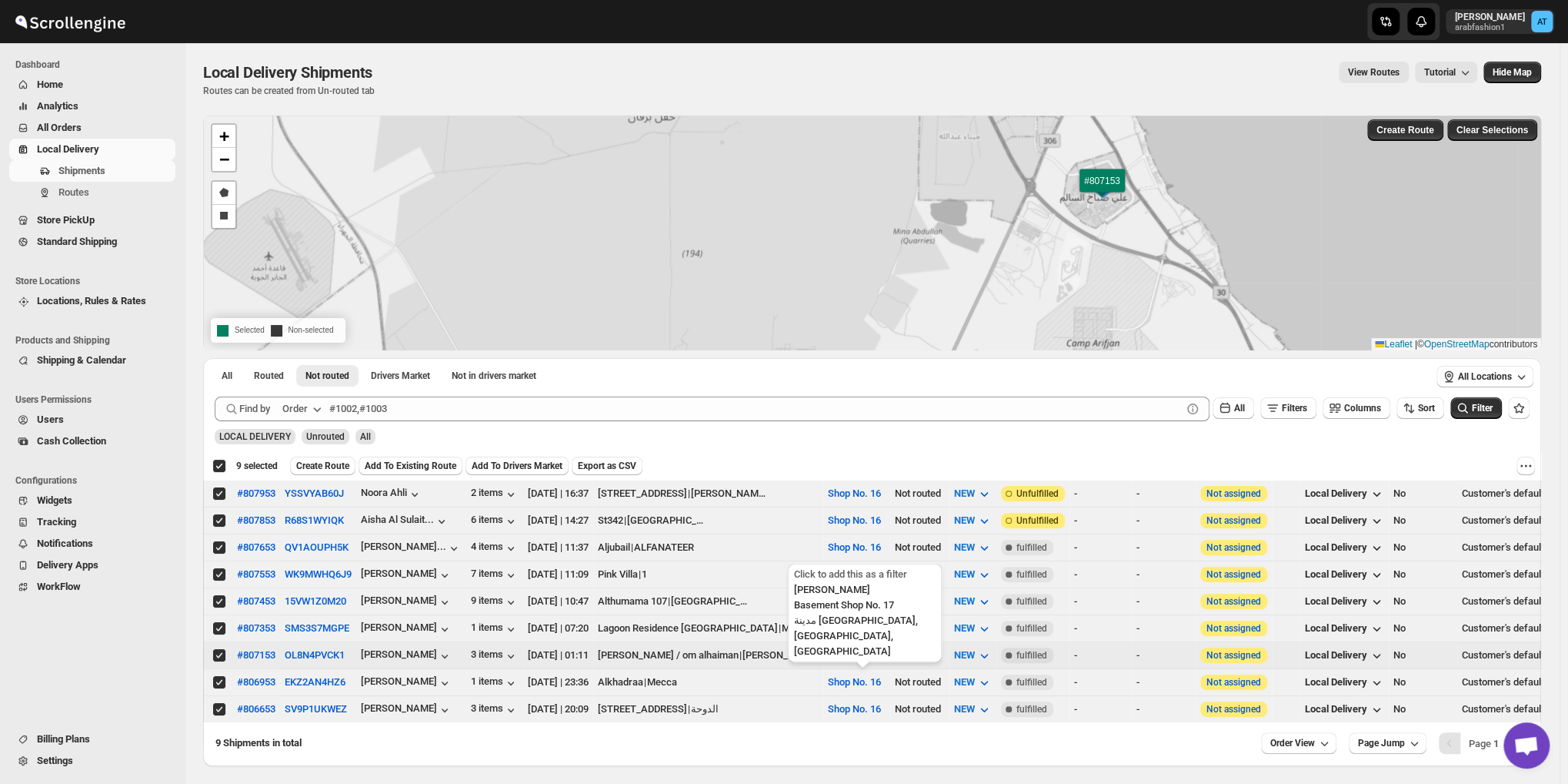
scroll to position [77, 0]
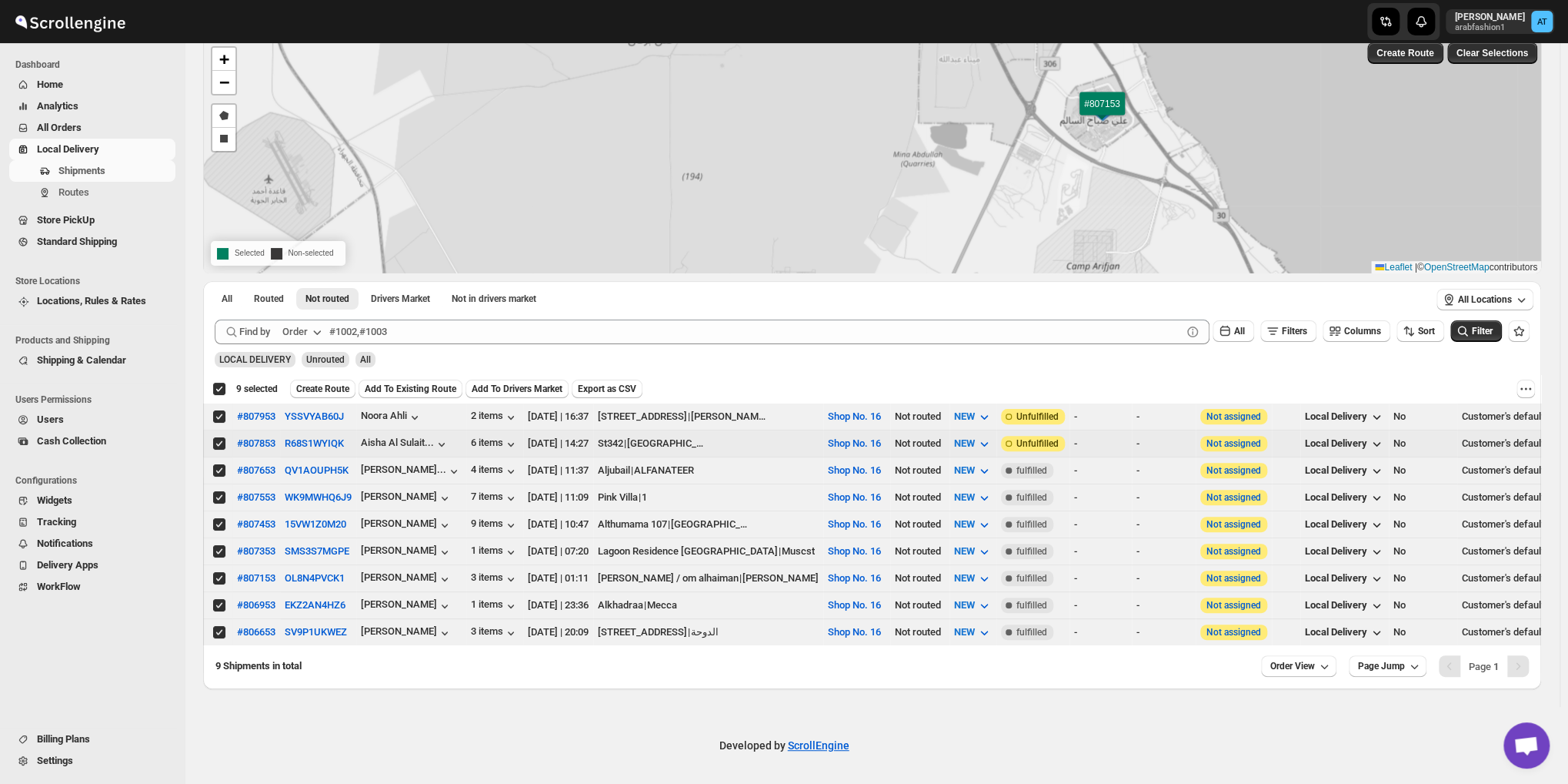
click at [220, 444] on input "Select shipment" at bounding box center [218, 443] width 12 height 12
checkbox input "false"
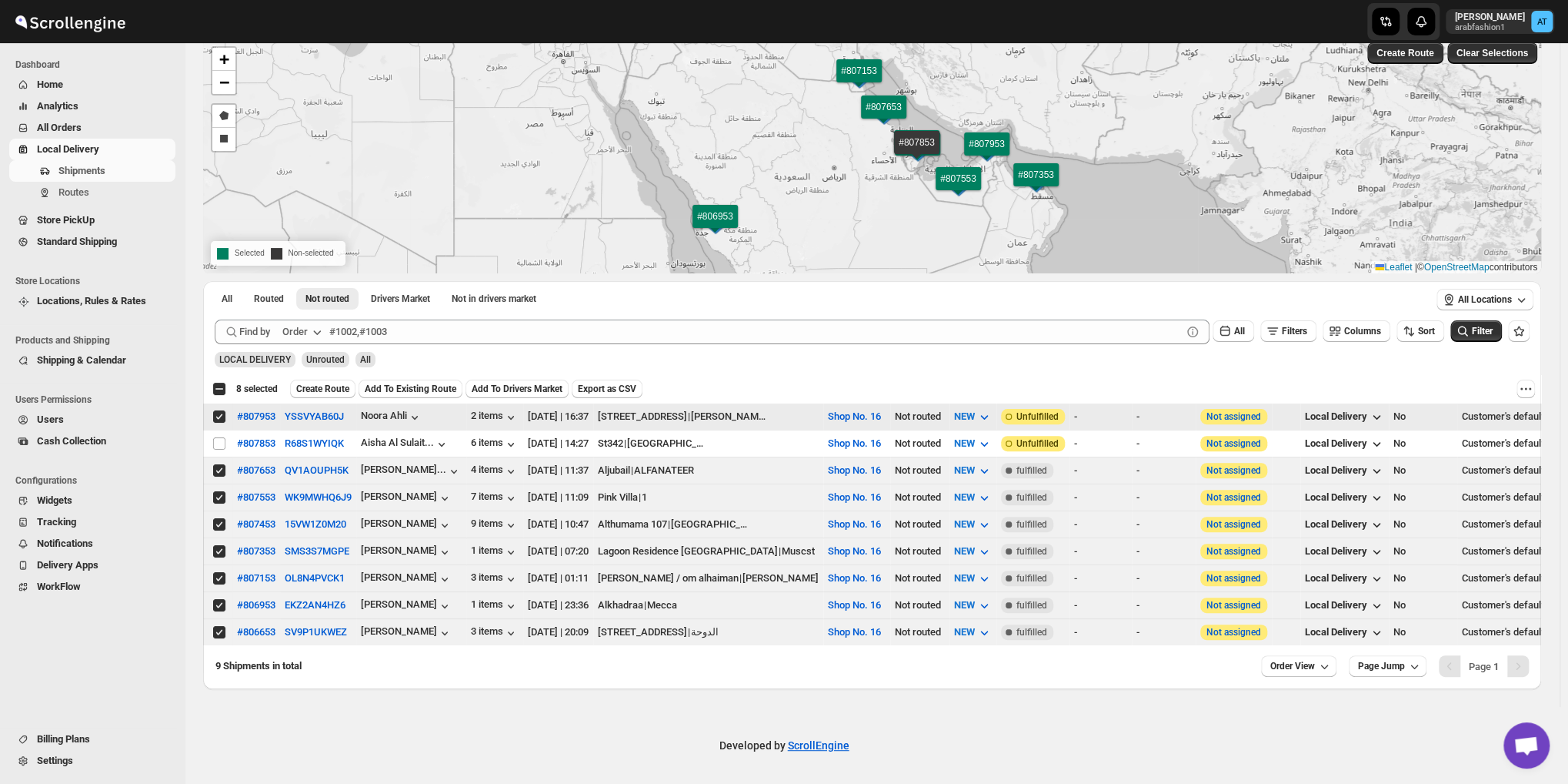
click at [218, 417] on input "Select shipment" at bounding box center [218, 416] width 12 height 12
checkbox input "false"
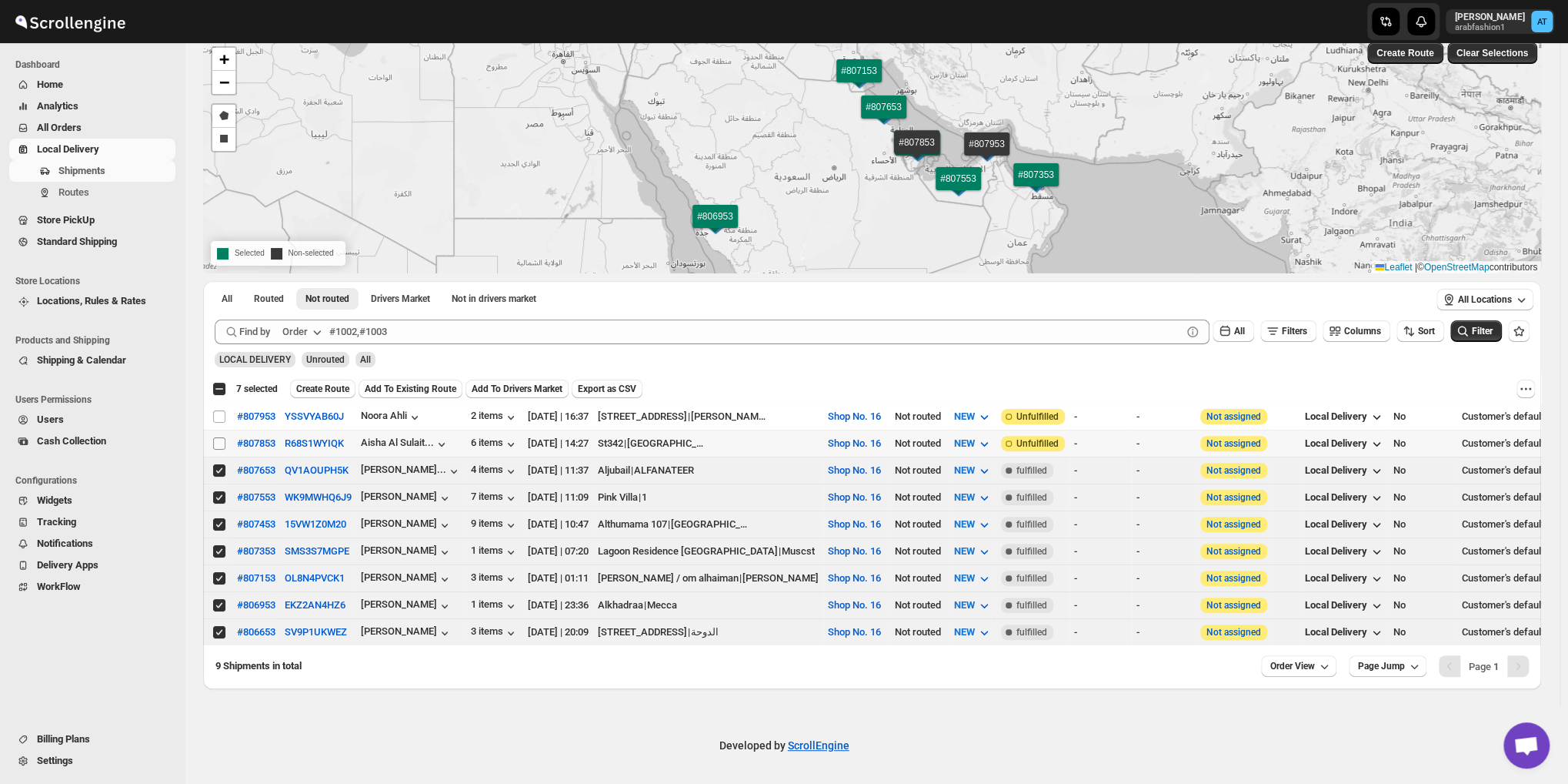
click at [214, 439] on input "Select shipment" at bounding box center [218, 443] width 12 height 12
checkbox input "true"
click at [218, 417] on input "Select shipment" at bounding box center [218, 416] width 12 height 12
checkbox input "true"
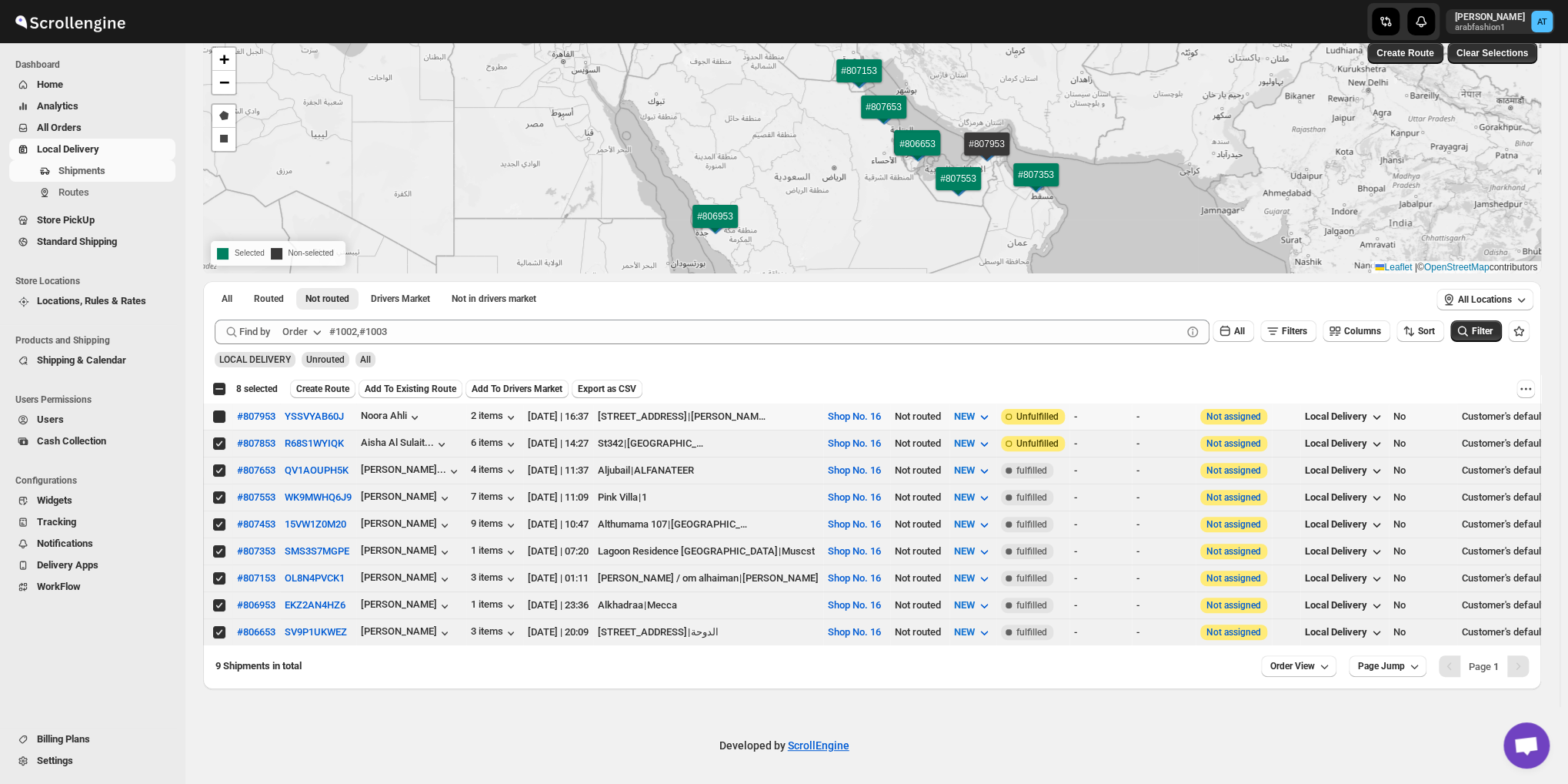
checkbox input "true"
click at [1527, 389] on icon "More actions" at bounding box center [1525, 389] width 2 height 2
click at [1416, 446] on span "MOVE TO STANDARD SHIPPING" at bounding box center [1462, 445] width 143 height 12
